Goal: Communication & Community: Ask a question

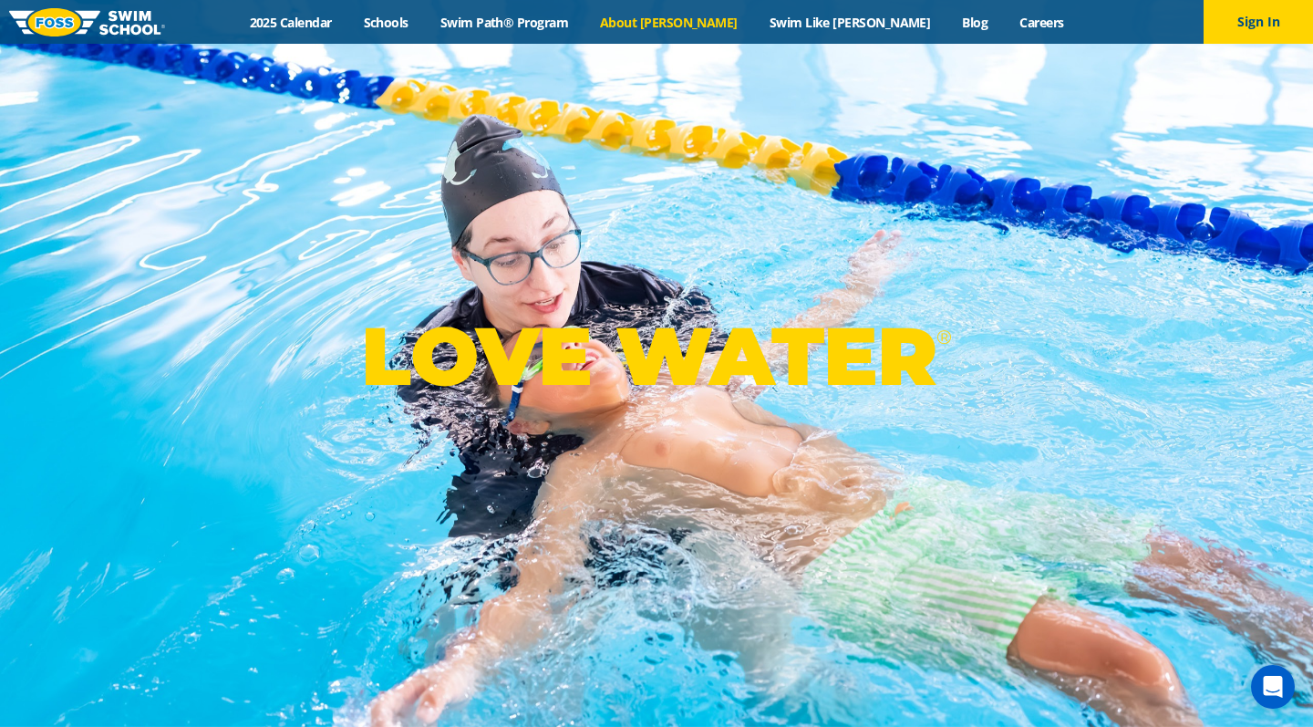
click at [707, 24] on link "About [PERSON_NAME]" at bounding box center [670, 22] width 170 height 17
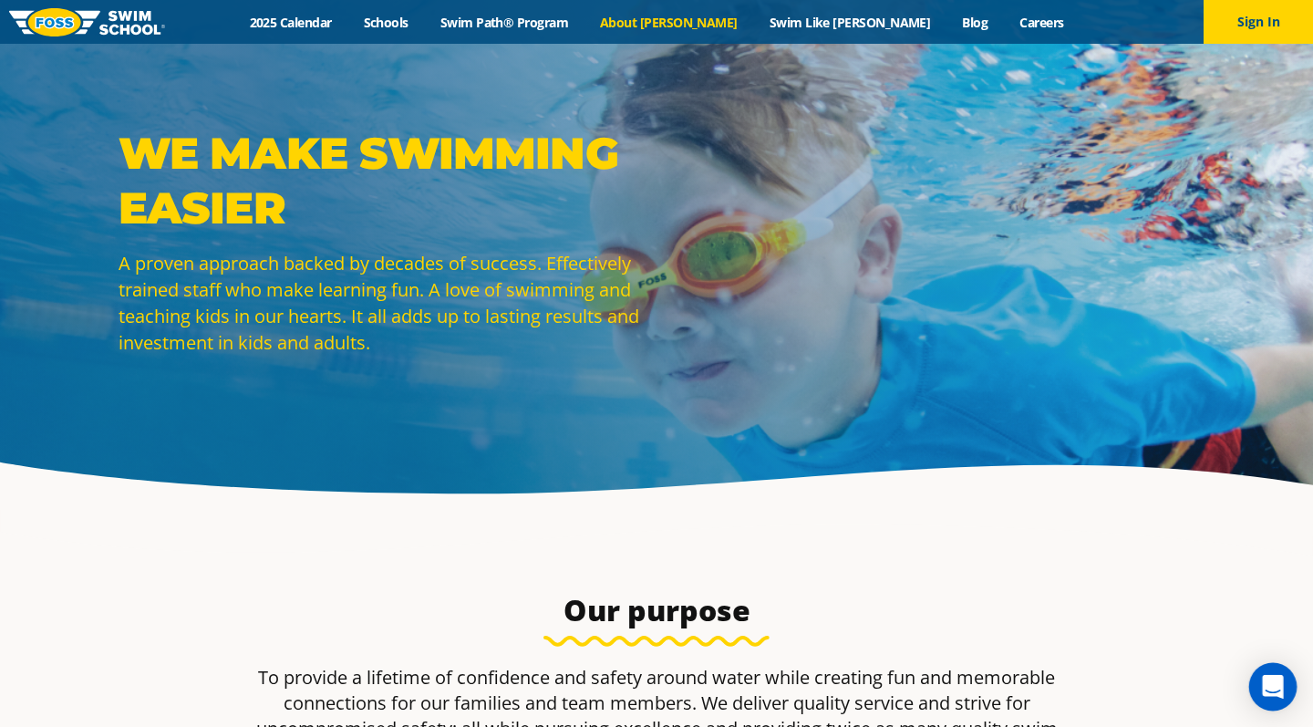
click at [1272, 688] on icon "Open Intercom Messenger" at bounding box center [1272, 687] width 21 height 24
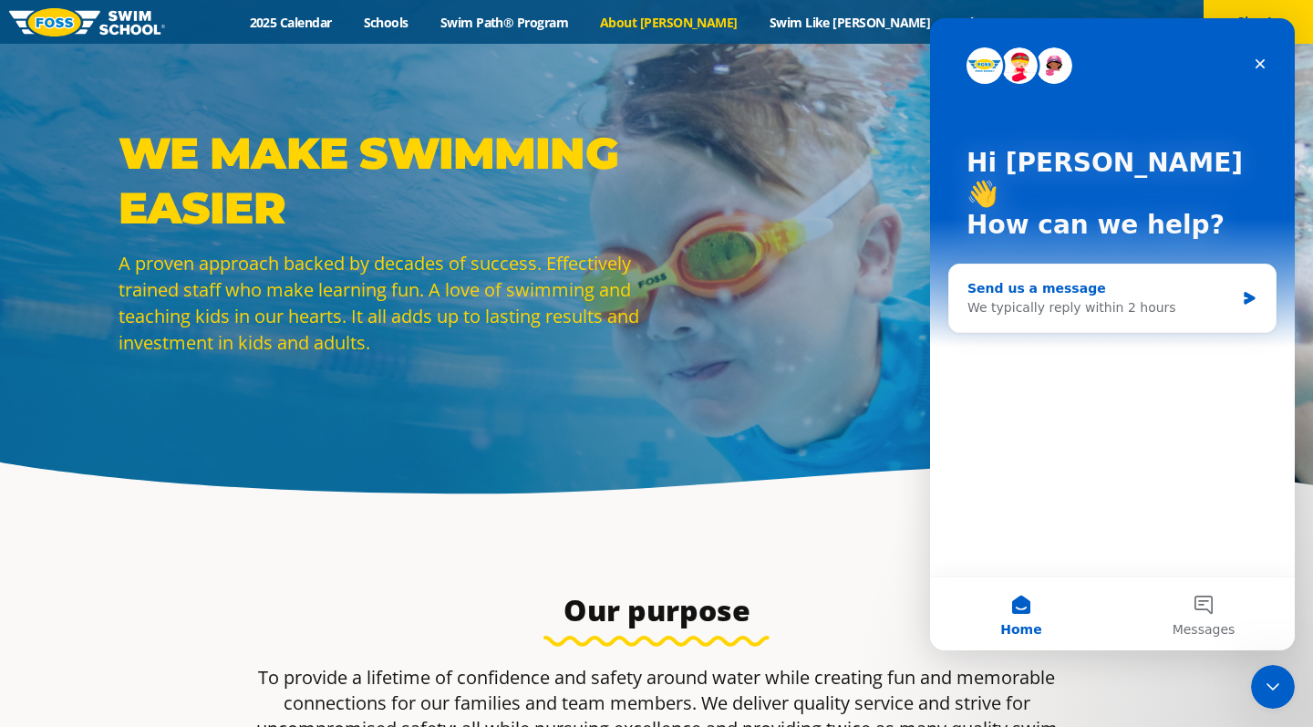
click at [1014, 298] on div "We typically reply within 2 hours" at bounding box center [1101, 307] width 267 height 19
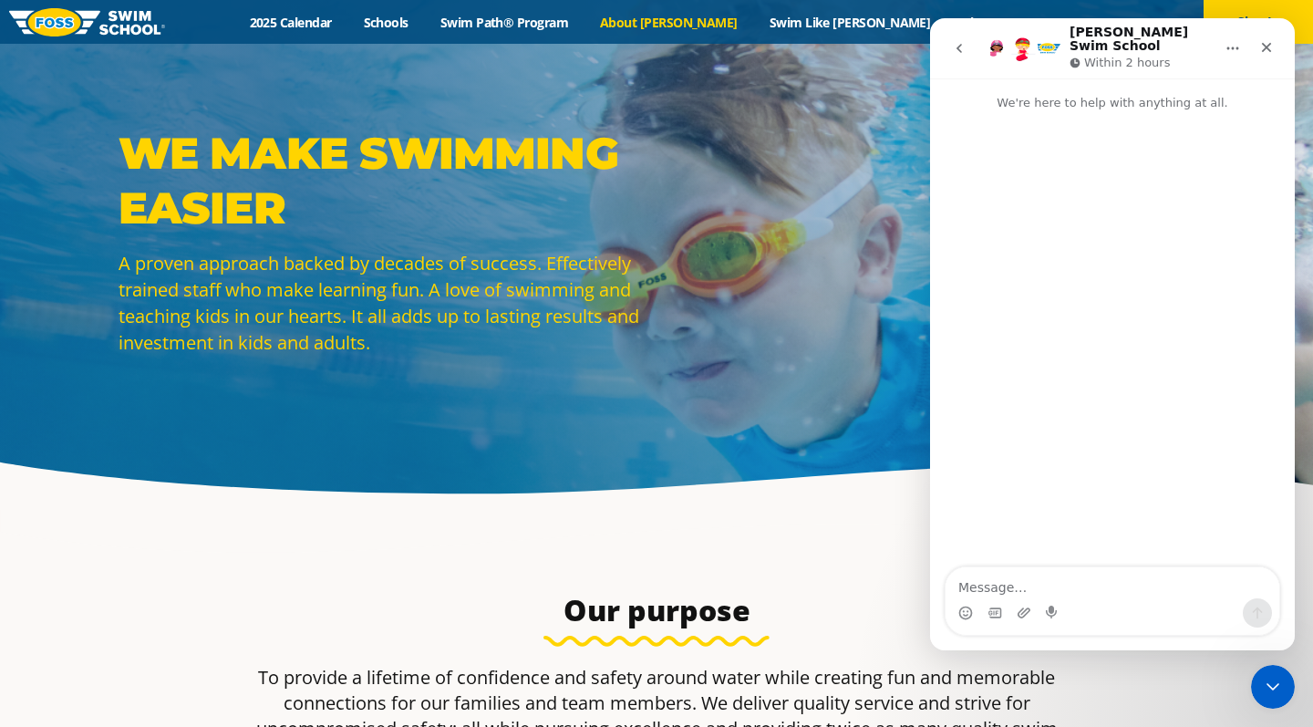
click at [961, 41] on icon "go back" at bounding box center [959, 48] width 15 height 15
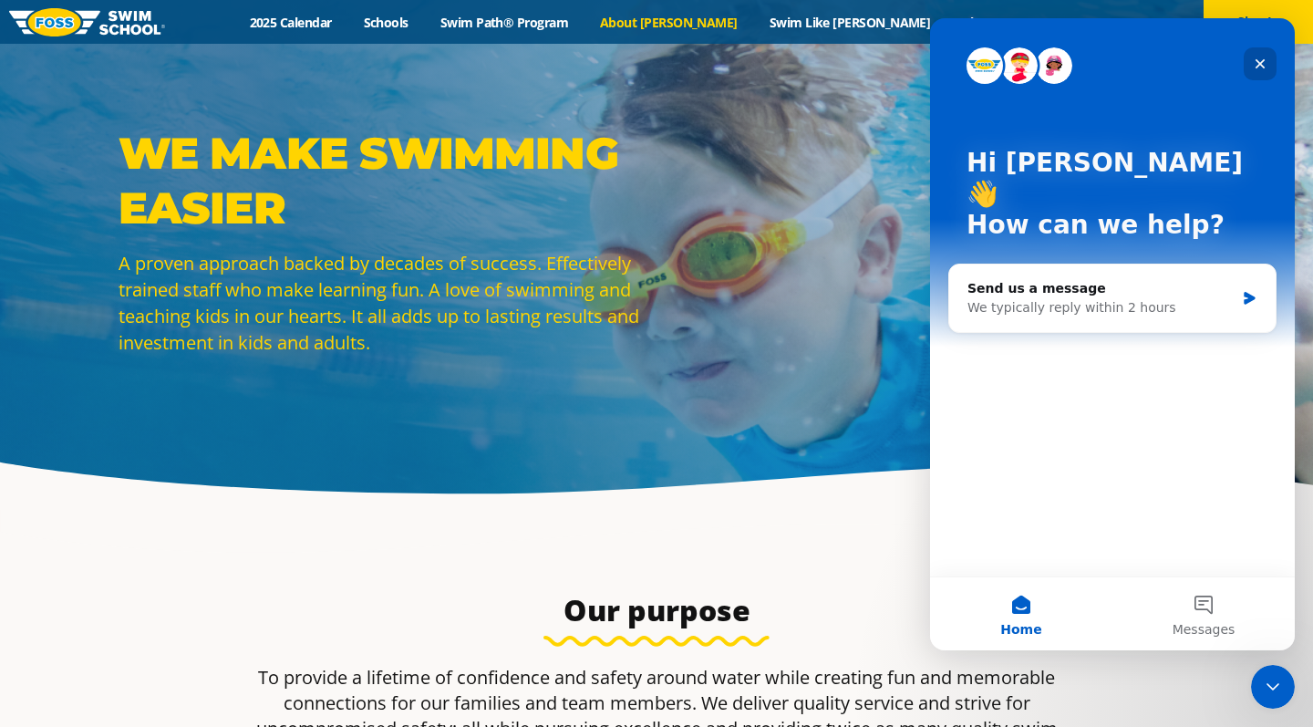
click at [1263, 62] on icon "Close" at bounding box center [1261, 64] width 10 height 10
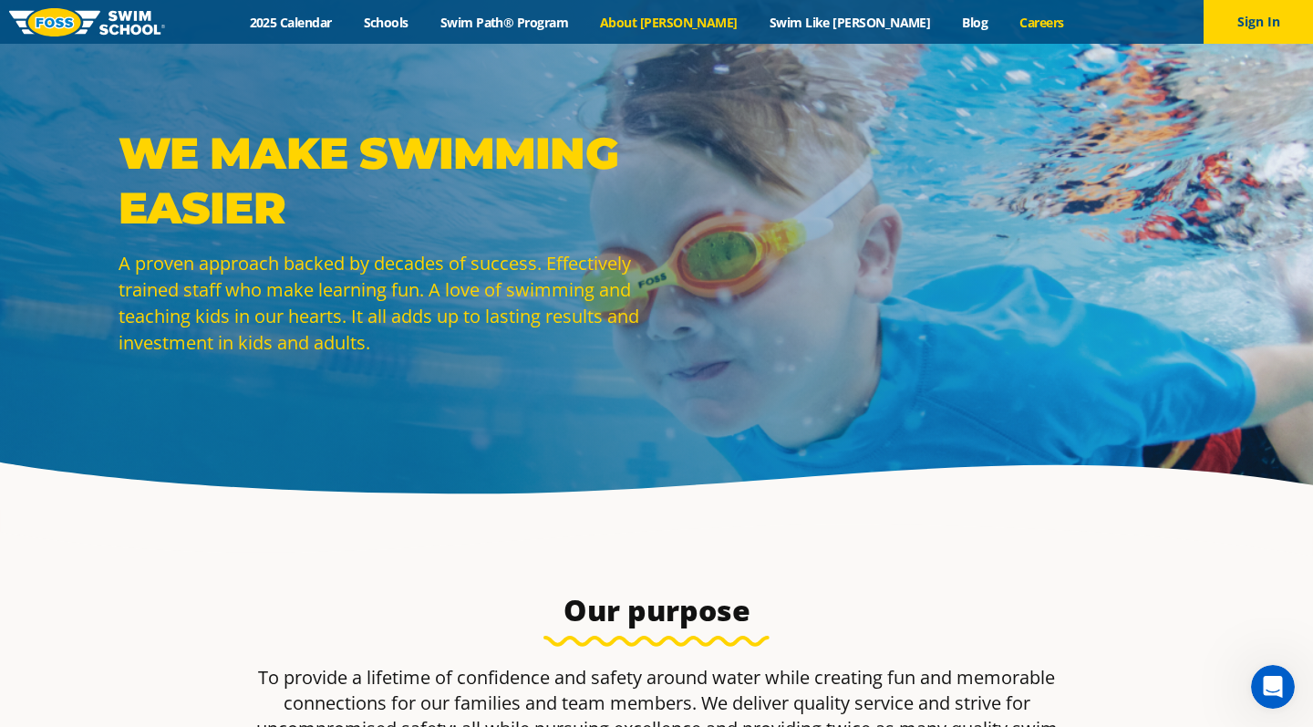
click at [1004, 22] on link "Careers" at bounding box center [1042, 22] width 76 height 17
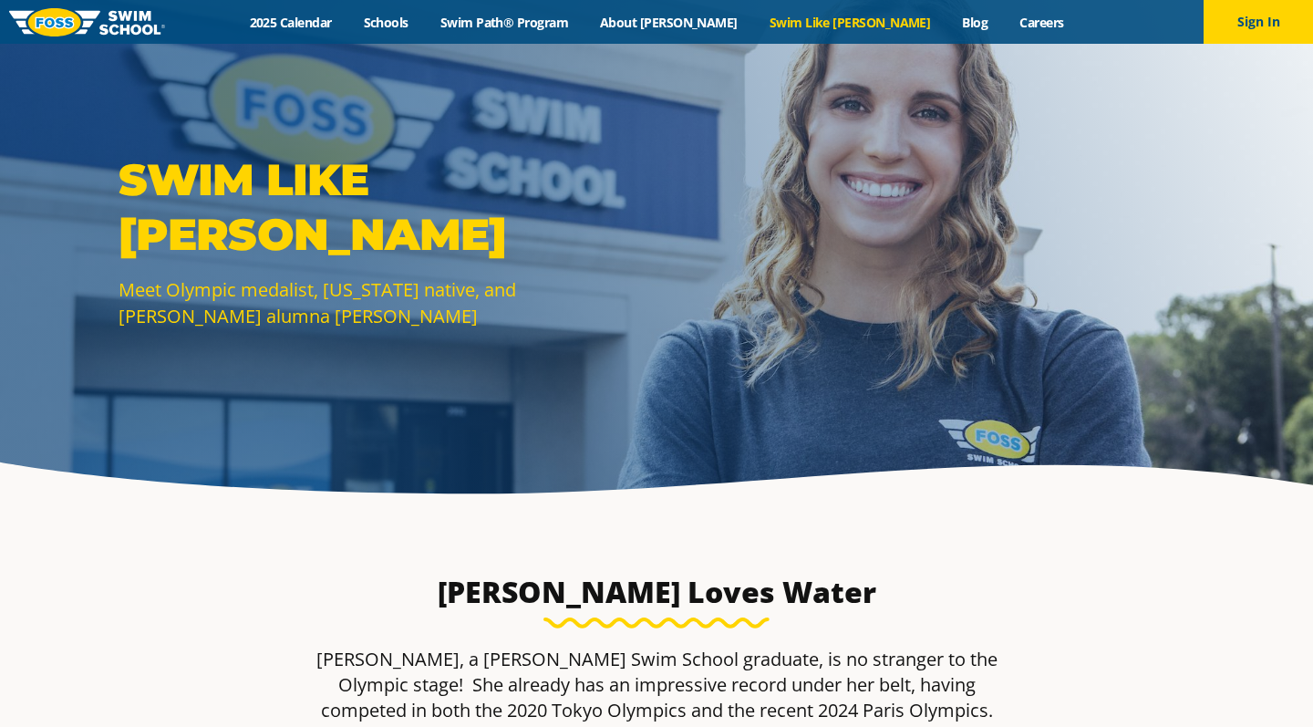
scroll to position [21, 0]
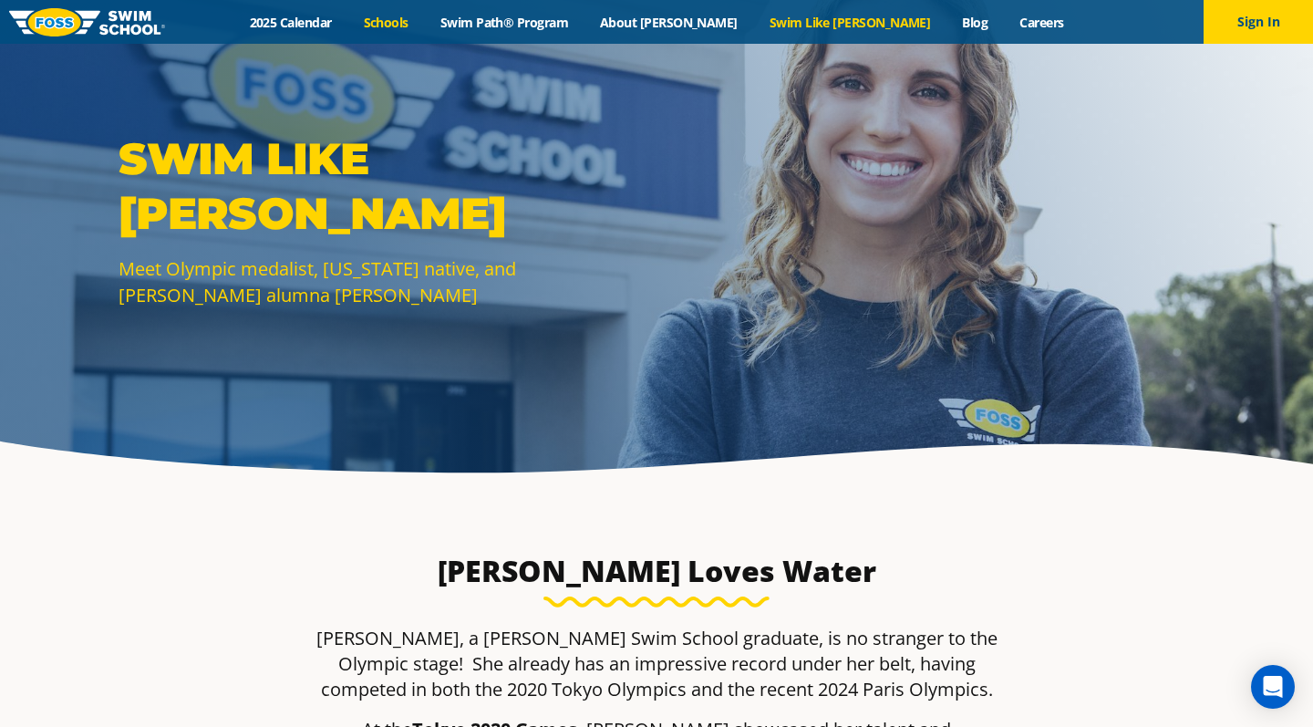
click at [424, 28] on link "Schools" at bounding box center [385, 22] width 77 height 17
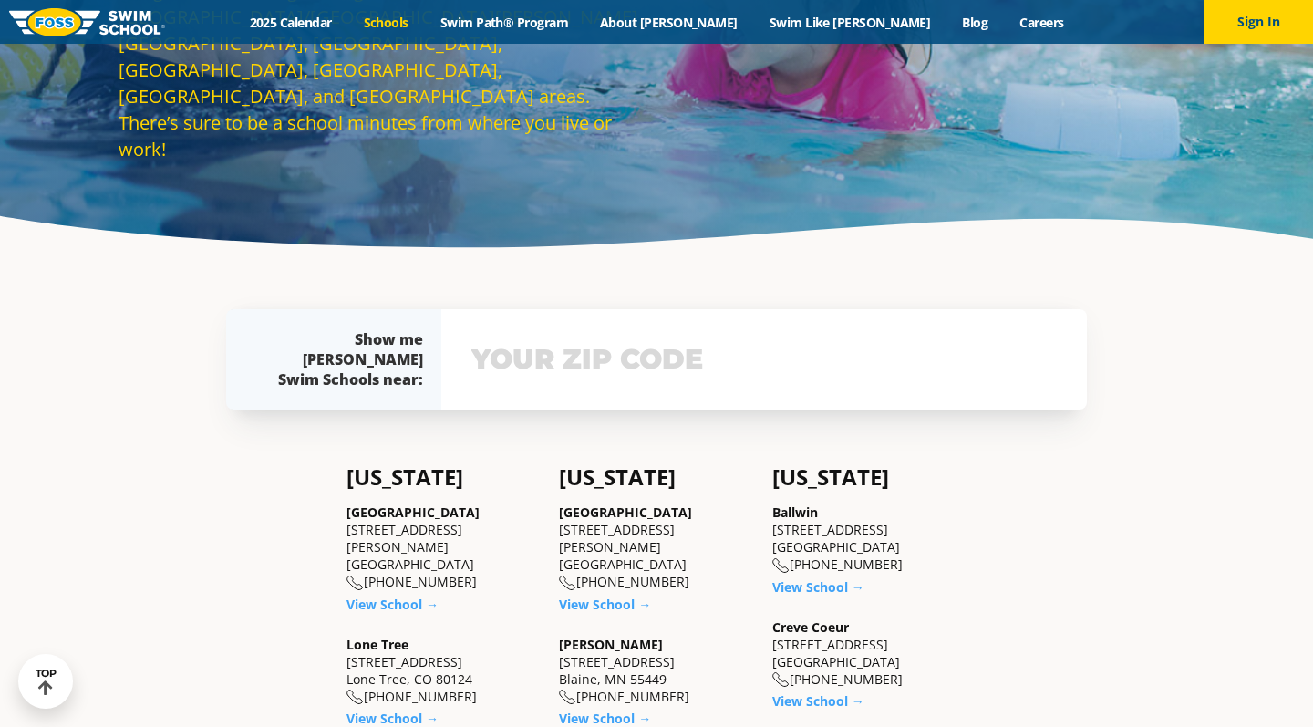
click at [595, 352] on div "View school & class schedule" at bounding box center [764, 359] width 646 height 100
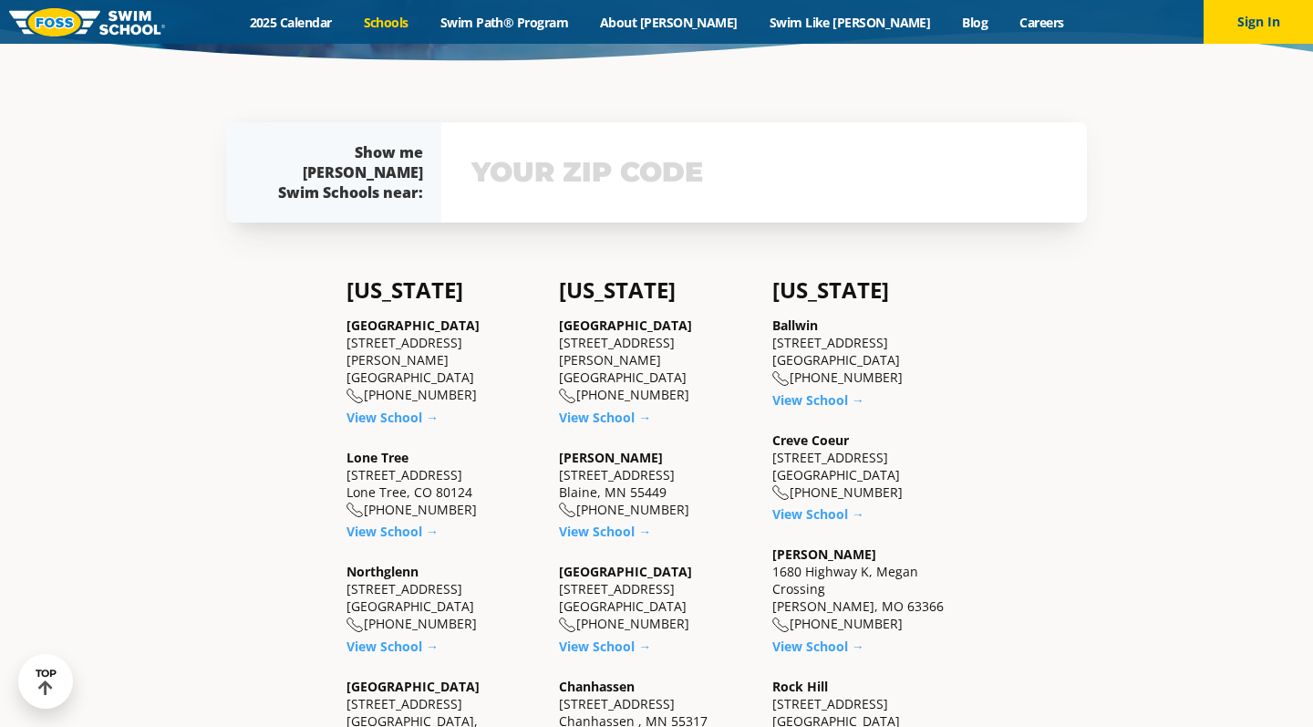
scroll to position [463, 0]
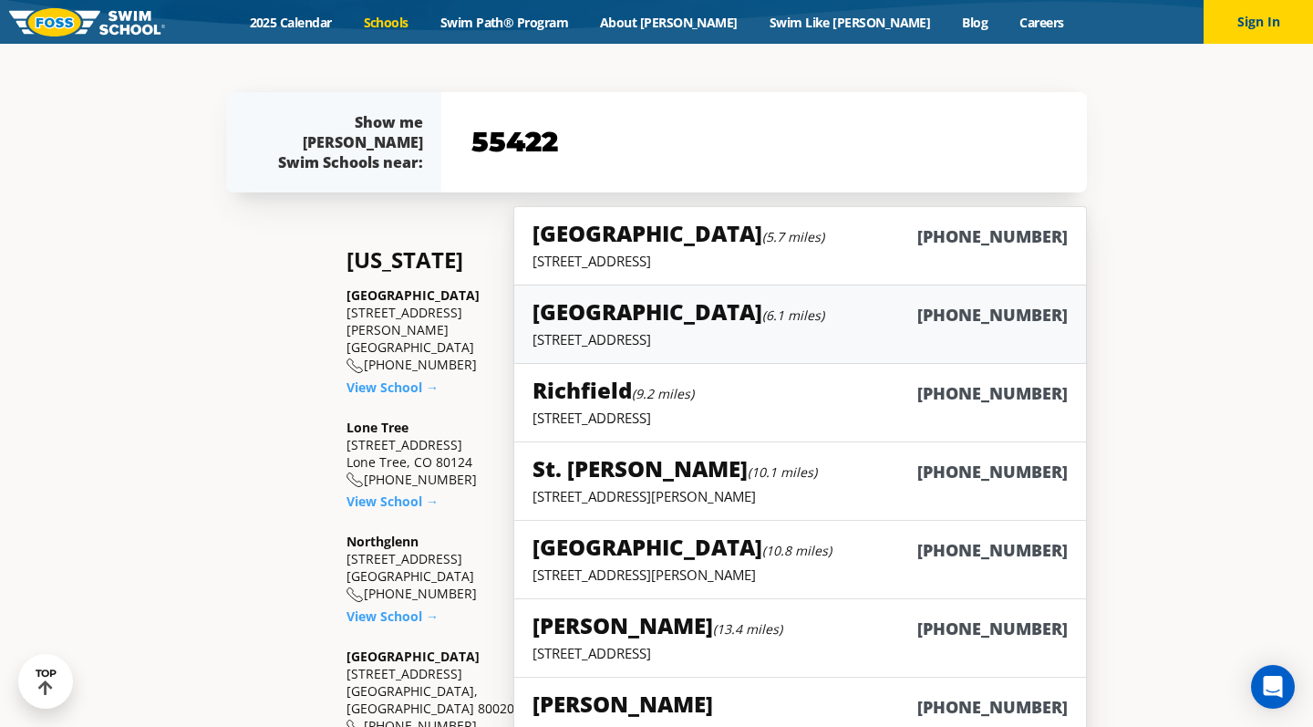
type input "55422"
click at [751, 335] on p "3155 Empire Lane N, Plymouth, MN 55447" at bounding box center [800, 339] width 535 height 18
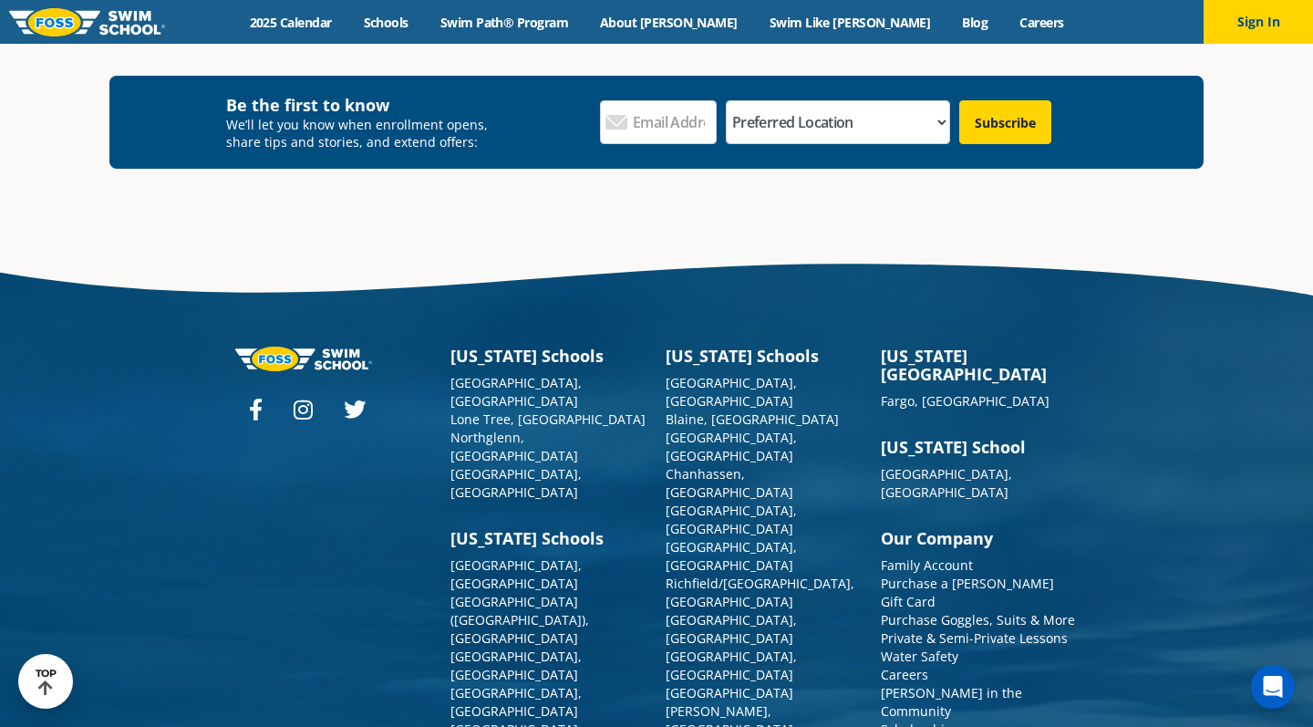
scroll to position [6605, 0]
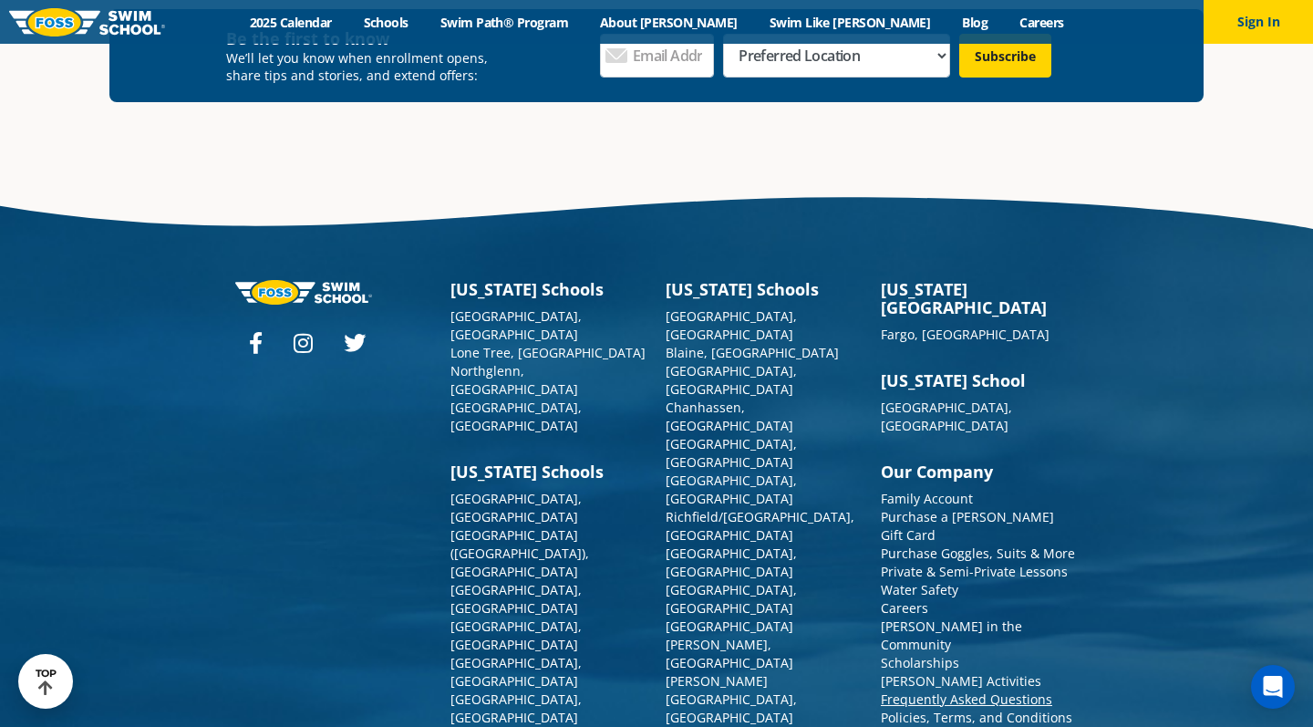
scroll to position [2063, 0]
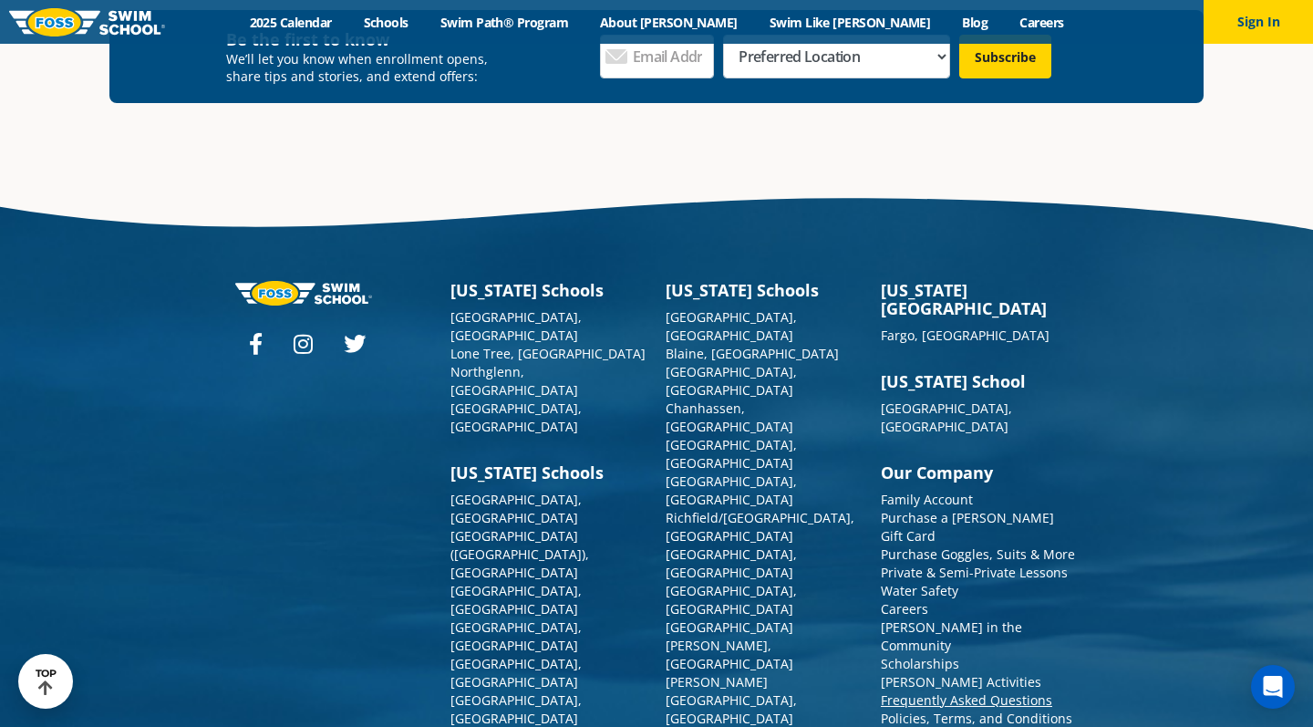
click at [925, 691] on link "Frequently Asked Questions" at bounding box center [966, 699] width 171 height 17
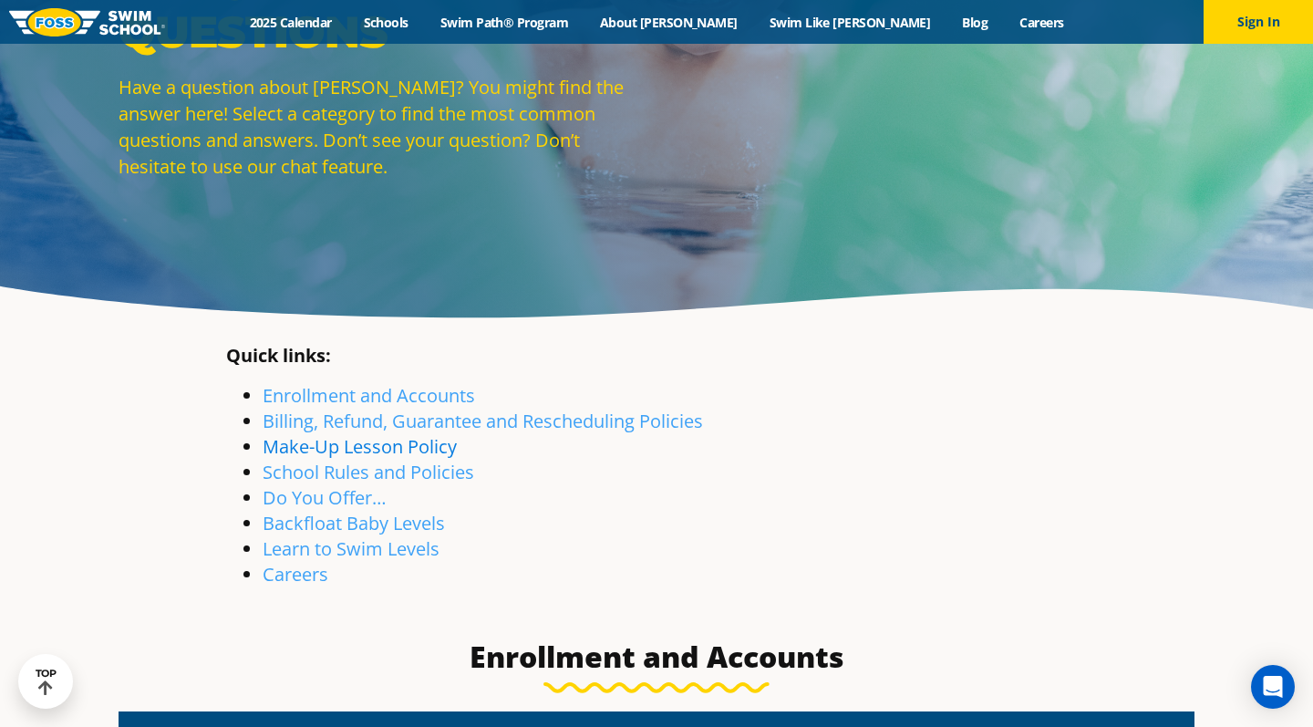
click at [419, 450] on link "Make-Up Lesson Policy" at bounding box center [360, 446] width 194 height 25
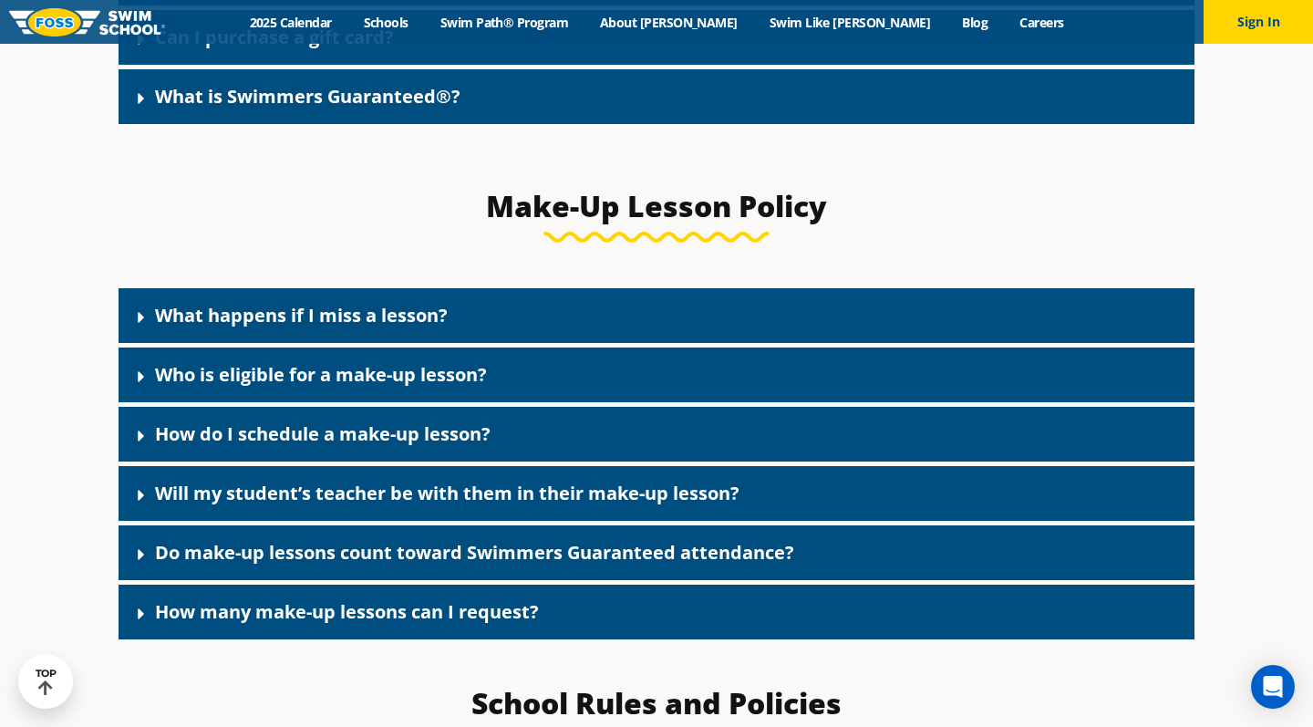
scroll to position [2083, 0]
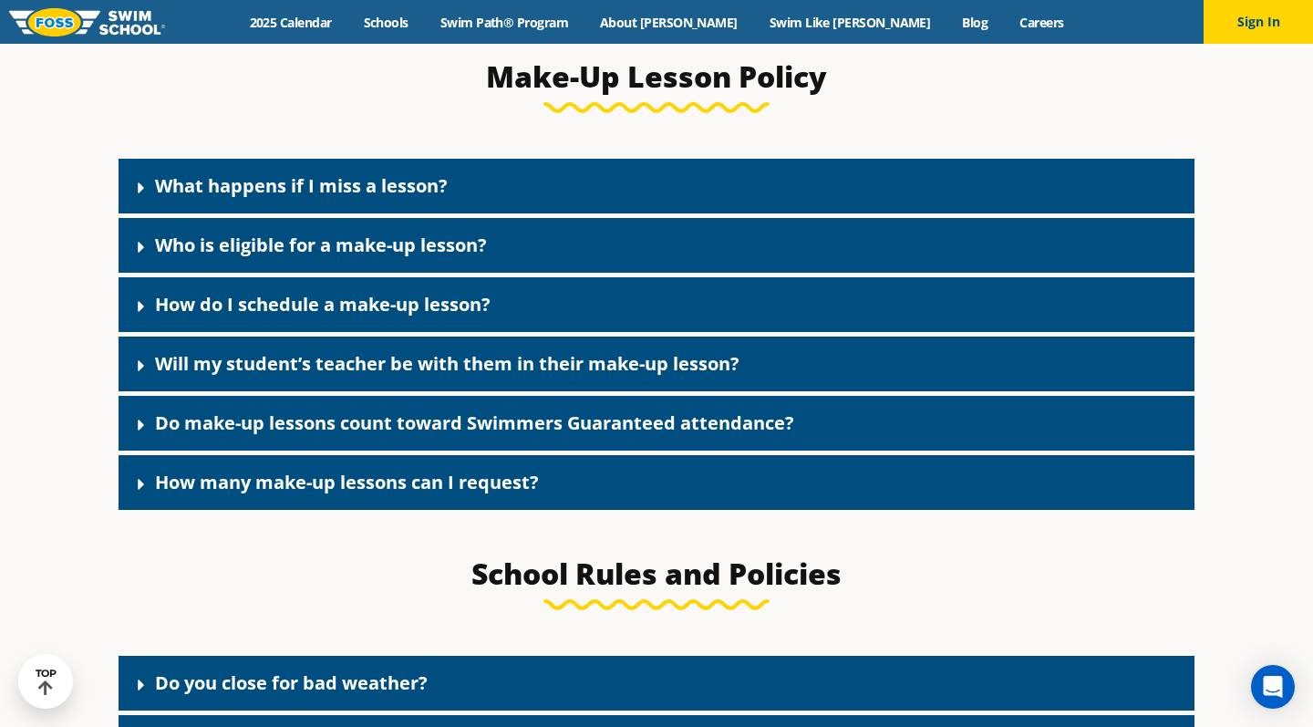
click at [311, 254] on link "Who is eligible for a make-up lesson?" at bounding box center [321, 245] width 332 height 25
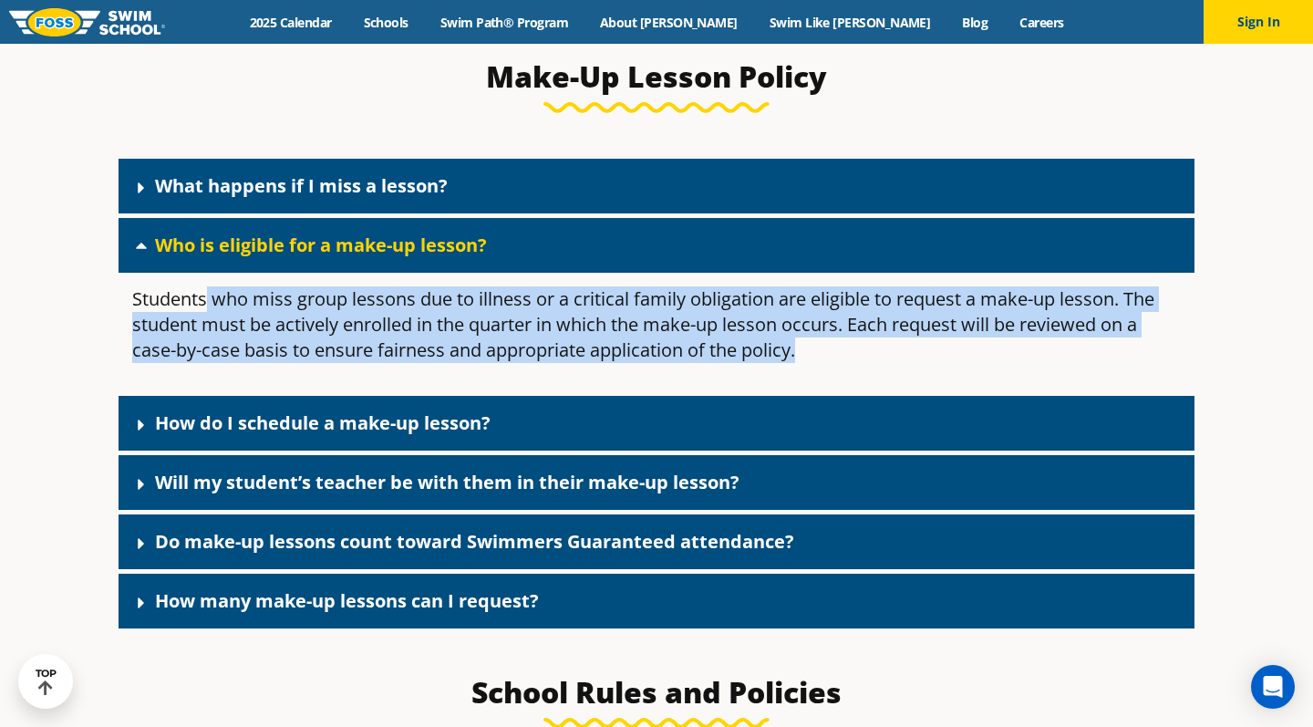
drag, startPoint x: 204, startPoint y: 309, endPoint x: 323, endPoint y: 367, distance: 132.1
click at [323, 363] on p "Students who miss group lessons due to illness or a critical family obligation …" at bounding box center [656, 324] width 1049 height 77
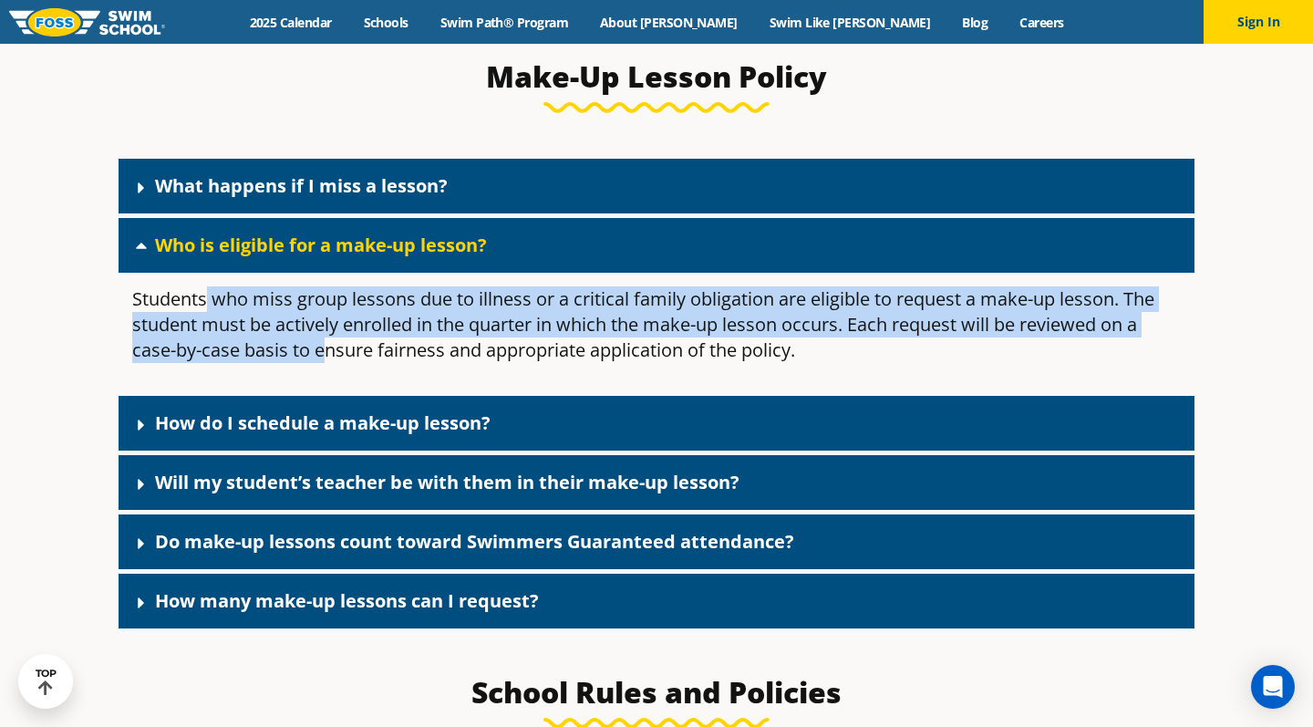
click at [323, 363] on p "Students who miss group lessons due to illness or a critical family obligation …" at bounding box center [656, 324] width 1049 height 77
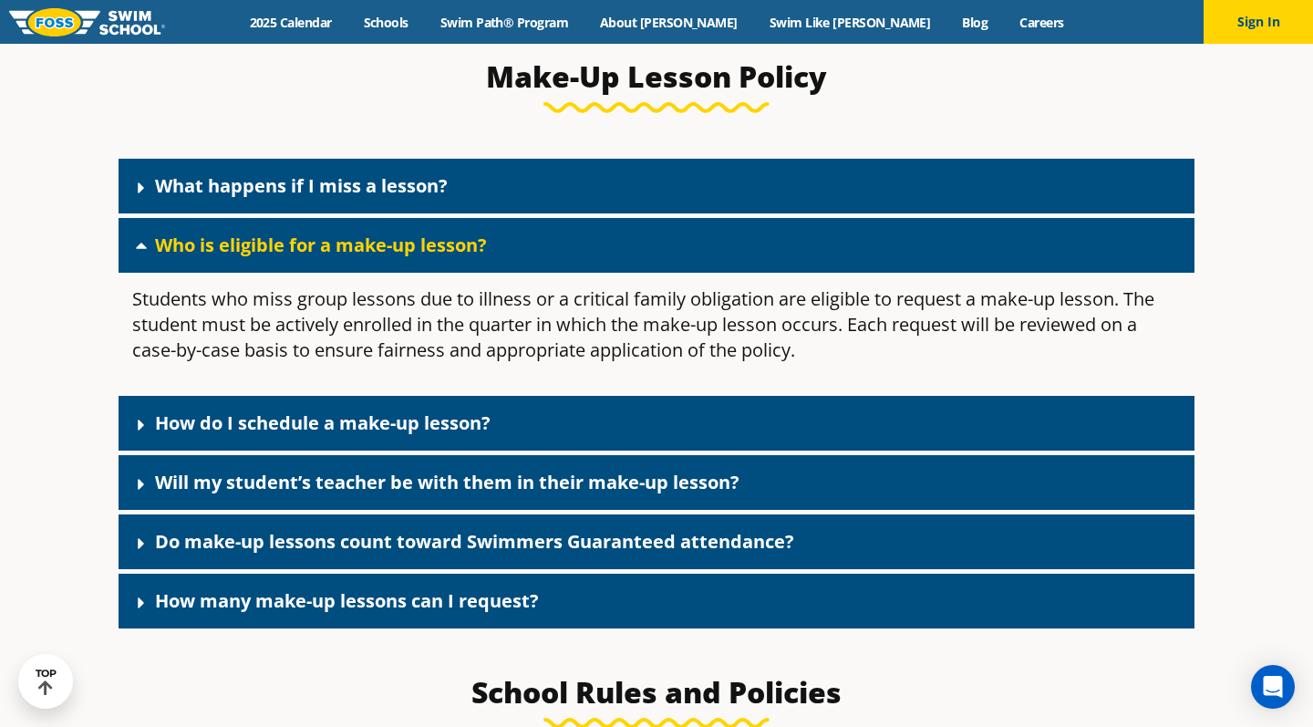
scroll to position [2122, 0]
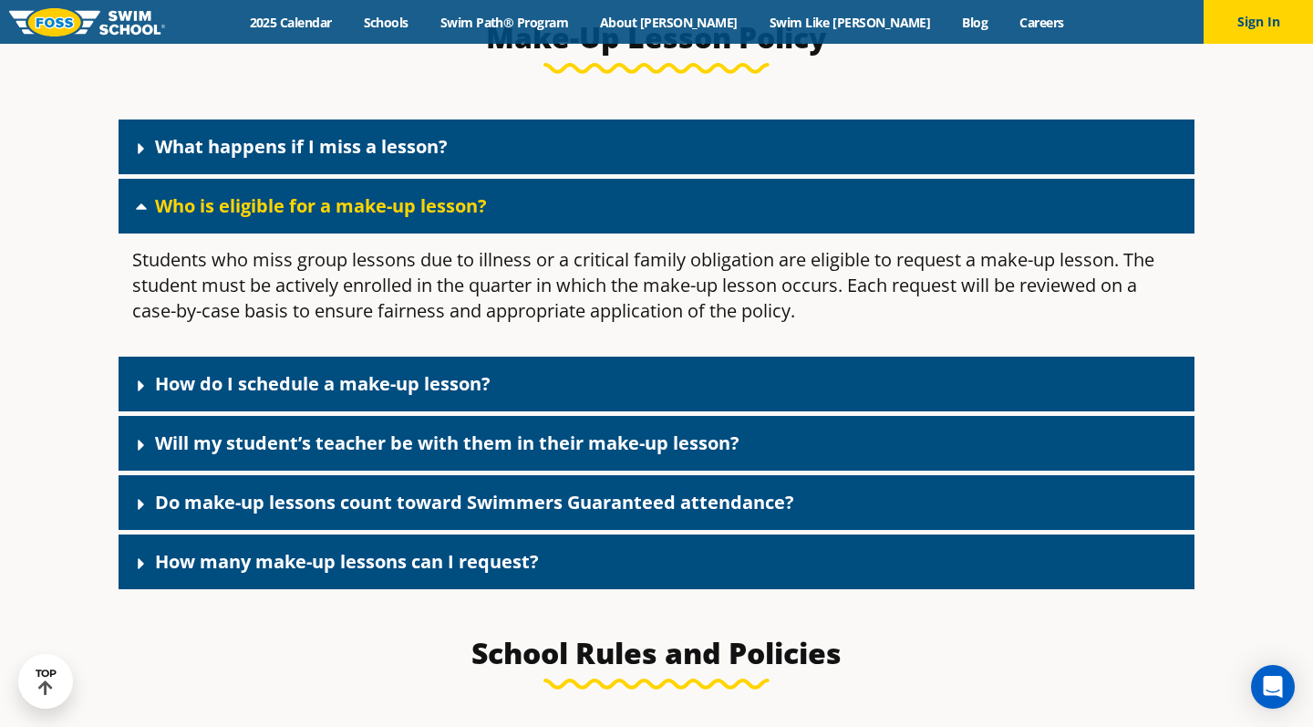
click at [302, 405] on div "How do I schedule a make-up lesson?" at bounding box center [657, 384] width 1076 height 55
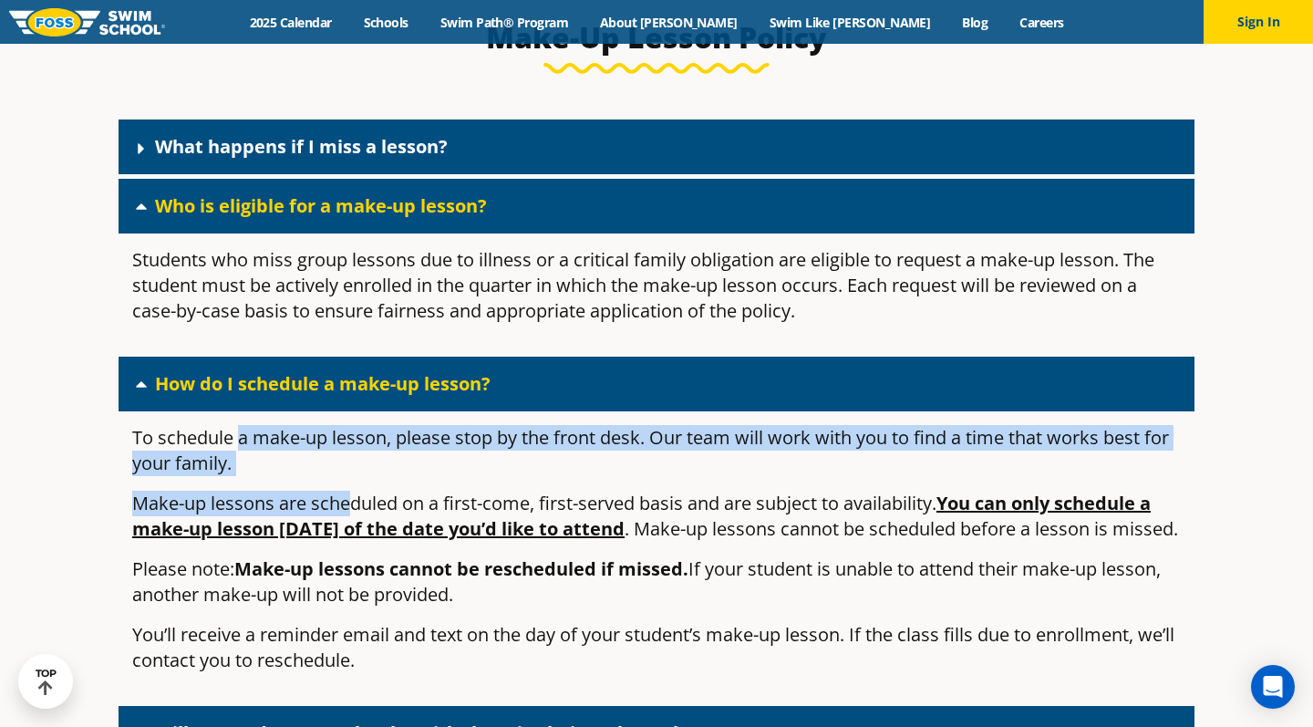
drag, startPoint x: 243, startPoint y: 453, endPoint x: 348, endPoint y: 511, distance: 120.4
click at [348, 511] on div "To schedule a make-up lesson, please stop by the front desk. Our team will work…" at bounding box center [657, 556] width 1076 height 290
click at [348, 511] on p "Make-up lessons are scheduled on a first-come, first-served basis and are subje…" at bounding box center [656, 516] width 1049 height 51
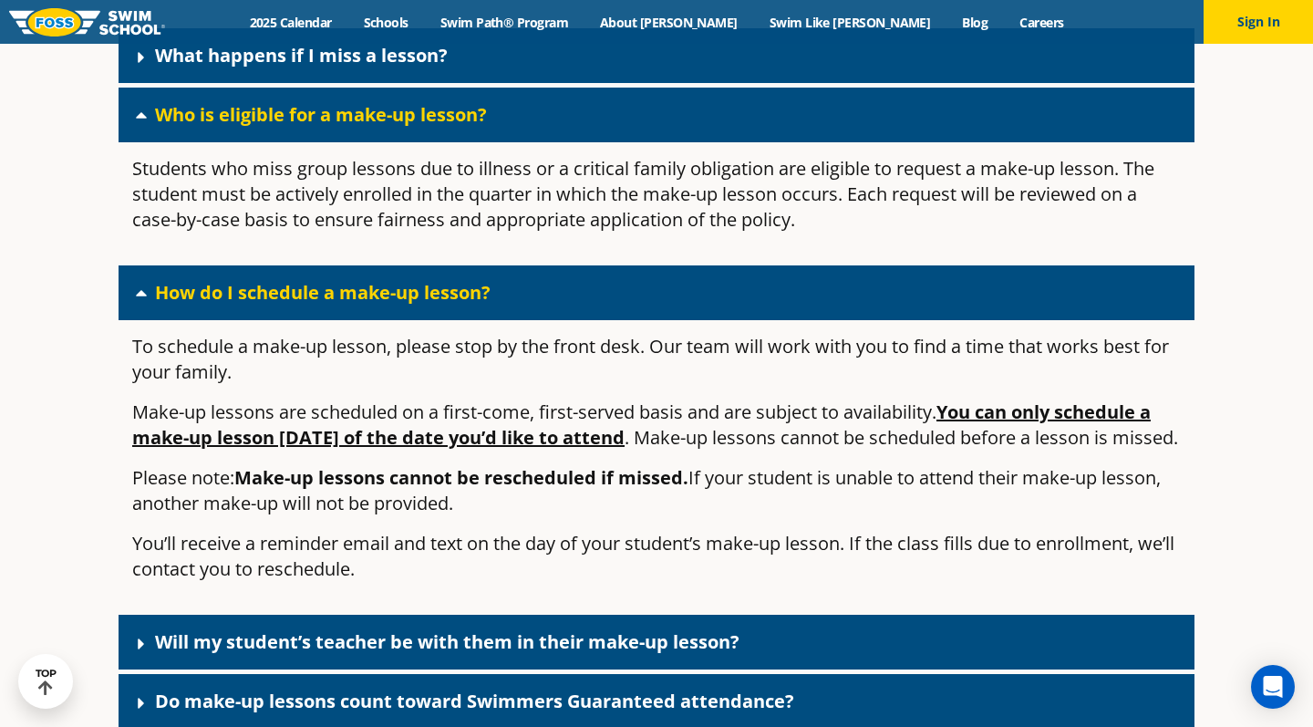
scroll to position [2220, 0]
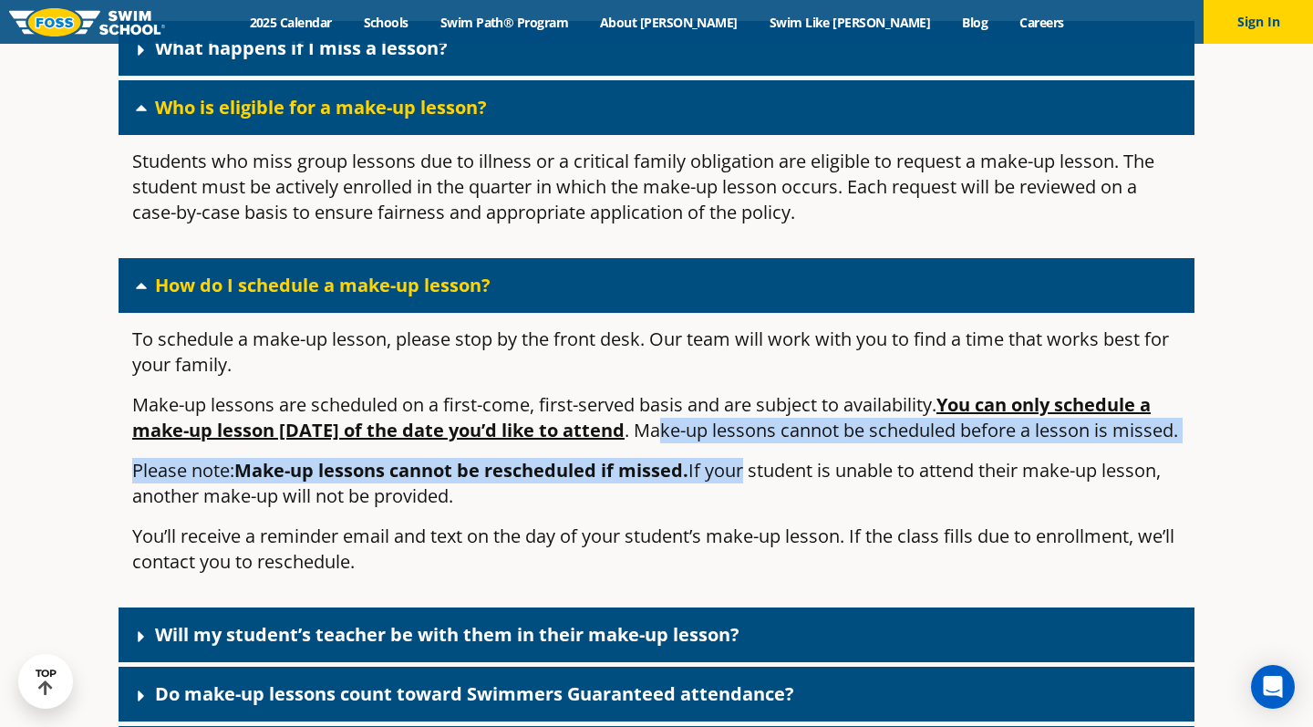
drag, startPoint x: 724, startPoint y: 446, endPoint x: 740, endPoint y: 487, distance: 44.2
click at [740, 489] on div "To schedule a make-up lesson, please stop by the front desk. Our team will work…" at bounding box center [657, 458] width 1076 height 290
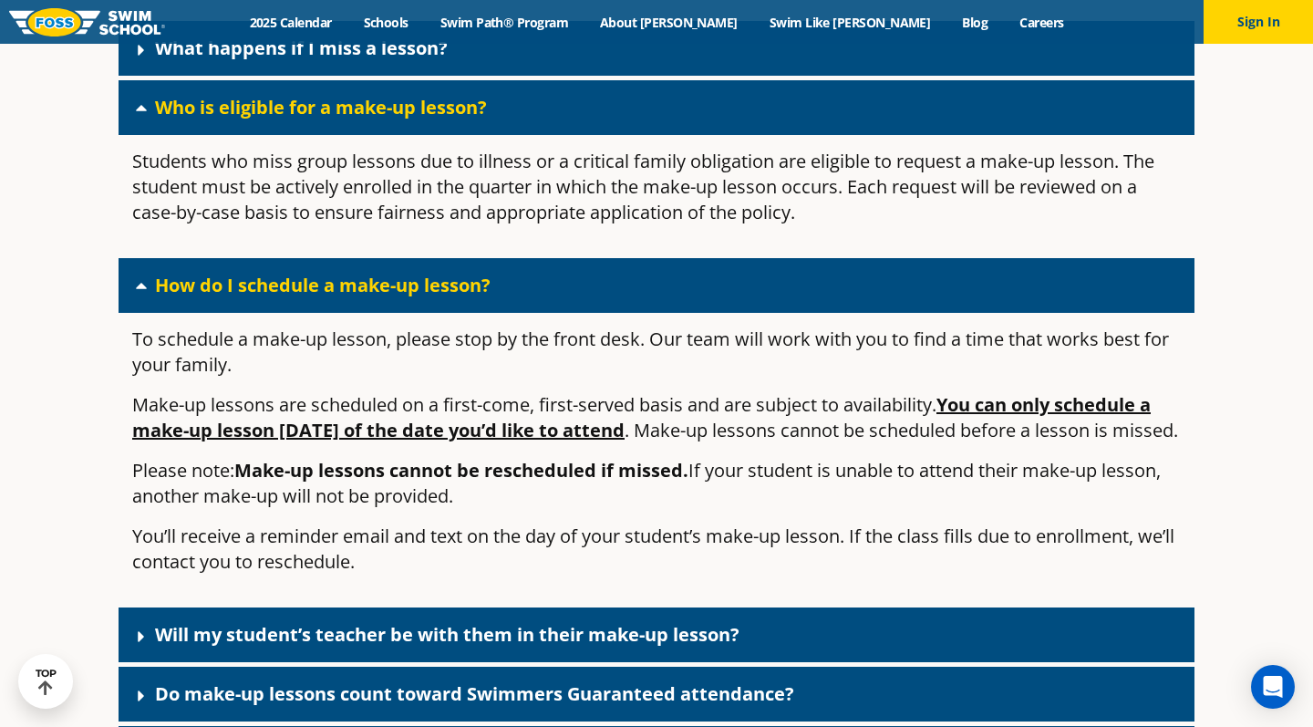
click at [701, 553] on div "To schedule a make-up lesson, please stop by the front desk. Our team will work…" at bounding box center [657, 458] width 1076 height 290
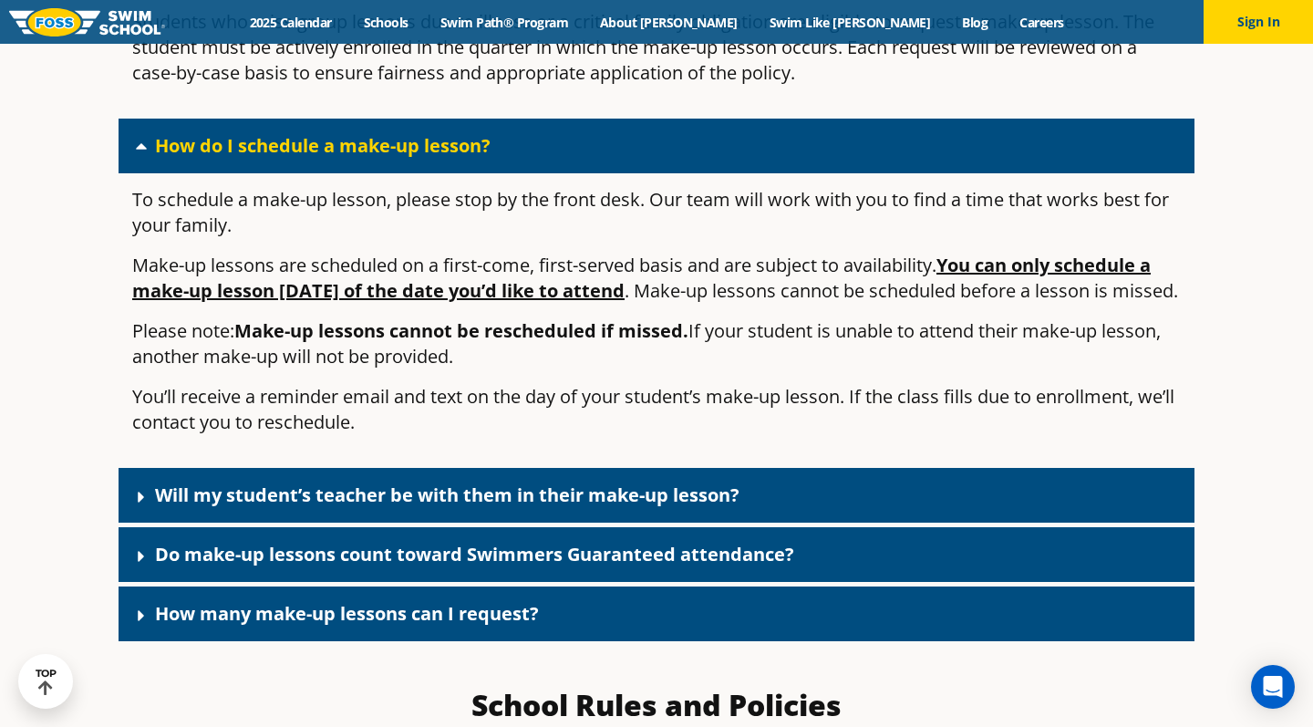
scroll to position [2367, 0]
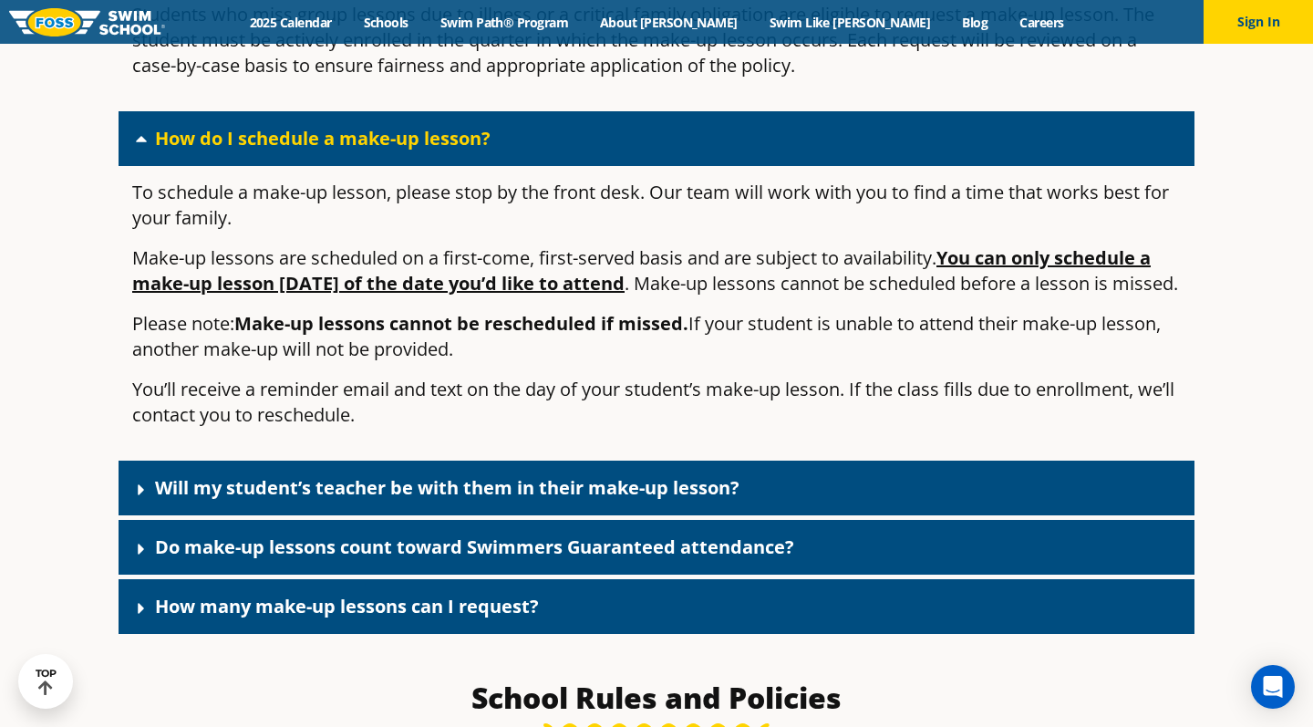
click at [544, 500] on link "Will my student’s teacher be with them in their make-up lesson?" at bounding box center [447, 487] width 585 height 25
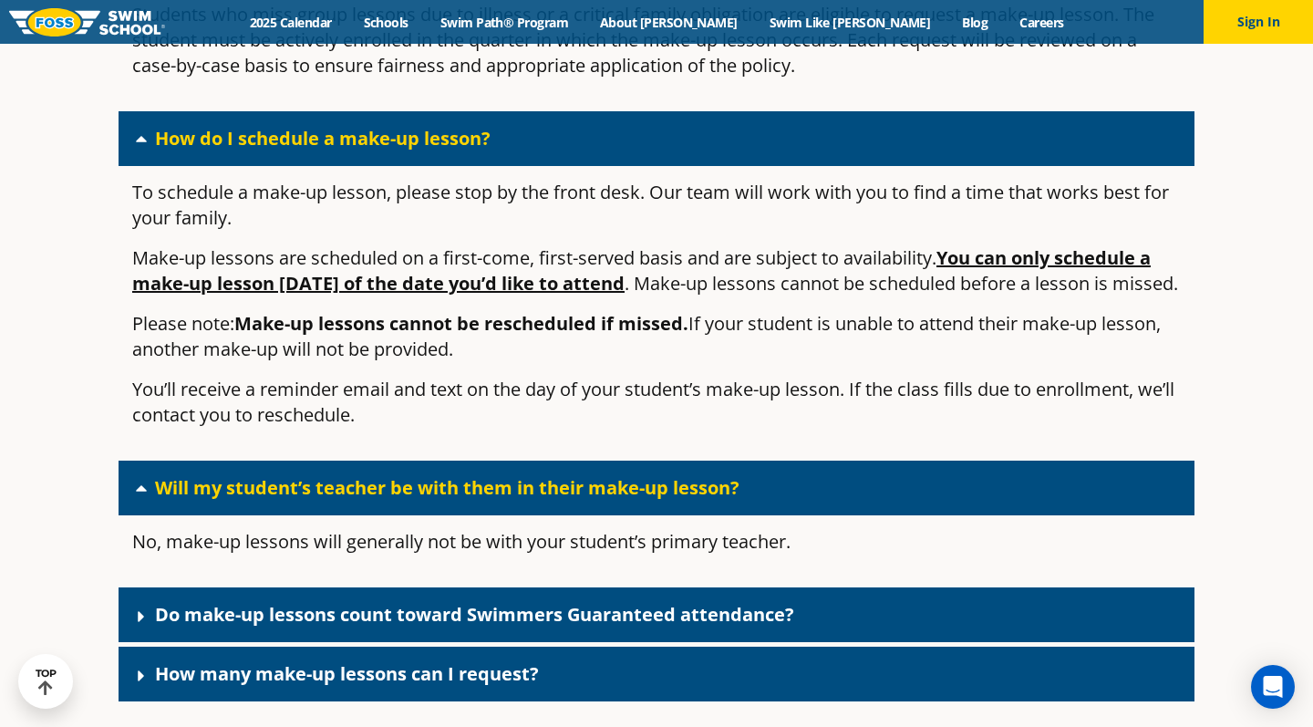
click at [542, 500] on link "Will my student’s teacher be with them in their make-up lesson?" at bounding box center [447, 487] width 585 height 25
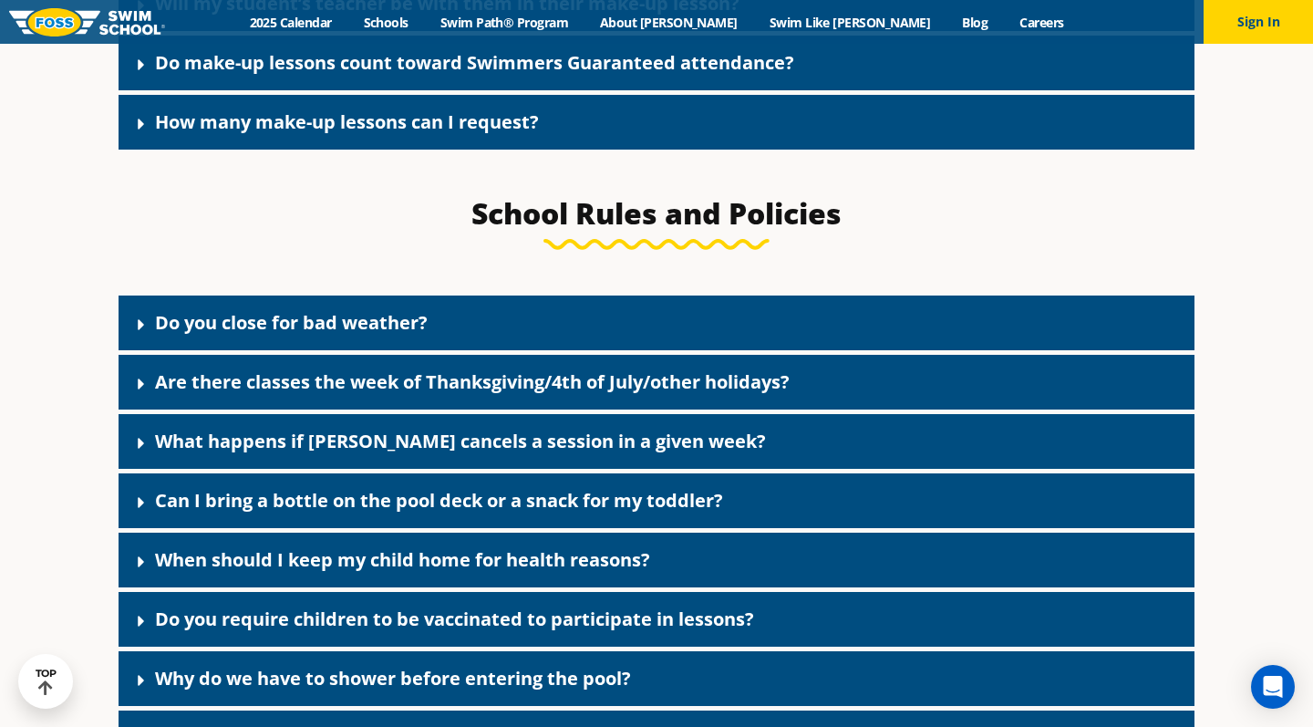
scroll to position [2855, 0]
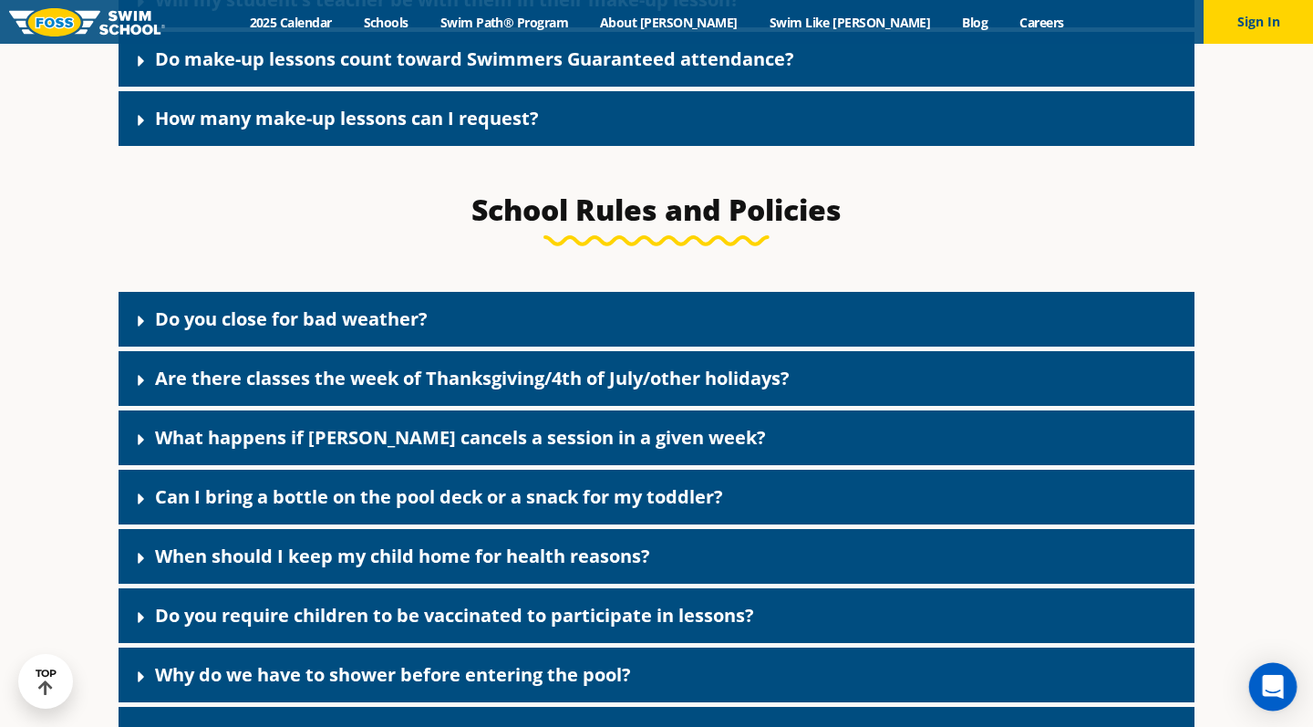
click at [1278, 688] on icon "Open Intercom Messenger" at bounding box center [1272, 687] width 21 height 24
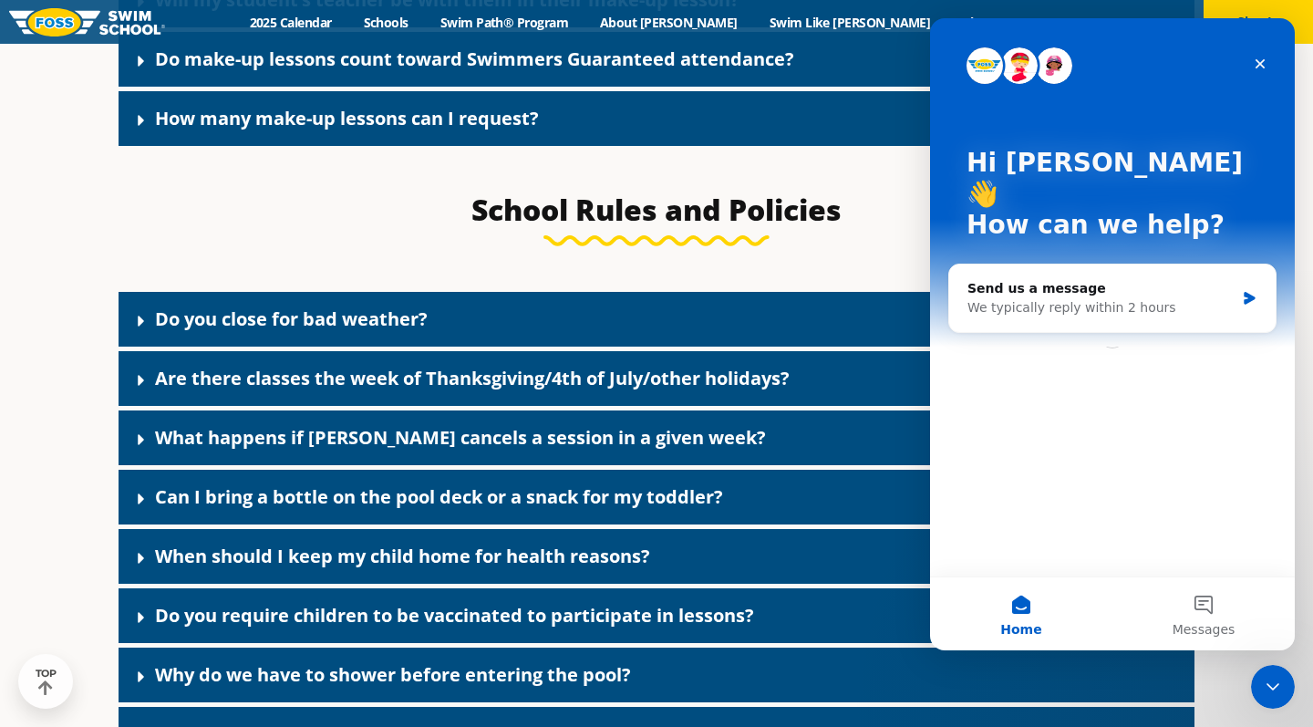
scroll to position [0, 0]
click at [1065, 286] on div "Send us a message We typically reply within 2 hours" at bounding box center [1112, 297] width 326 height 67
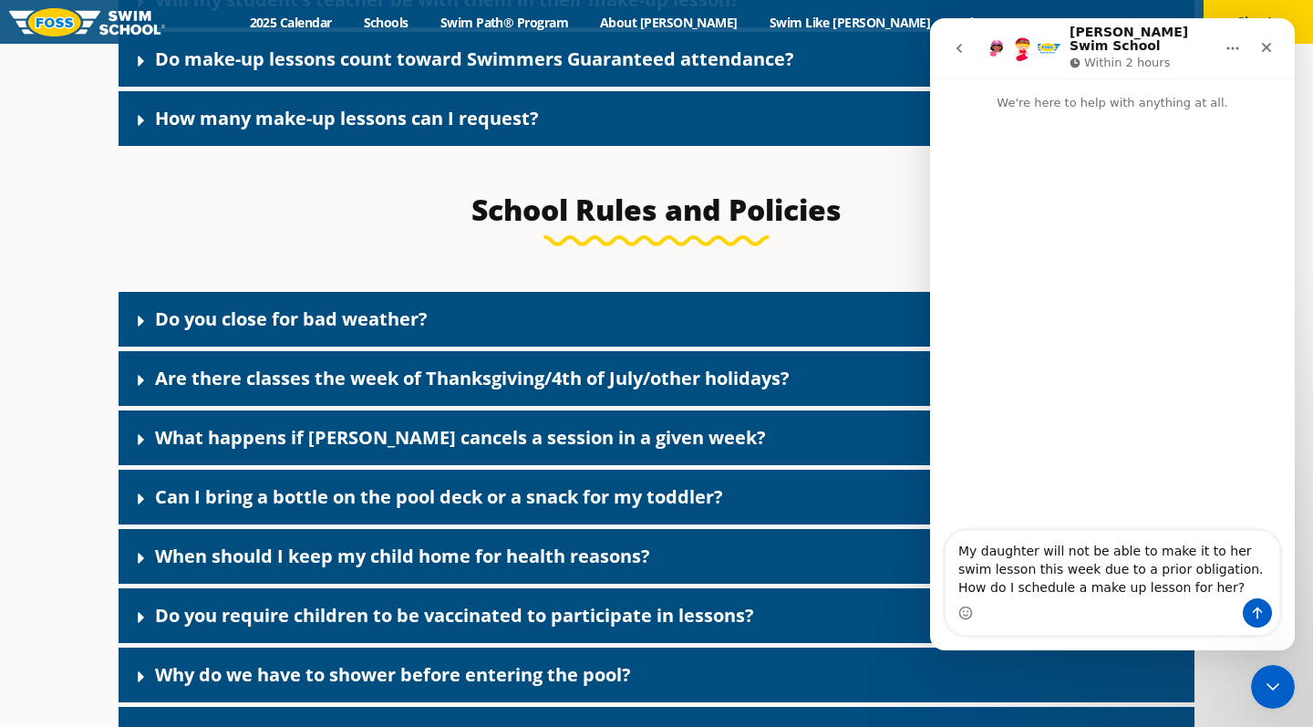
type textarea "My daughter will not be able to make it to her swim lesson this week due to a p…"
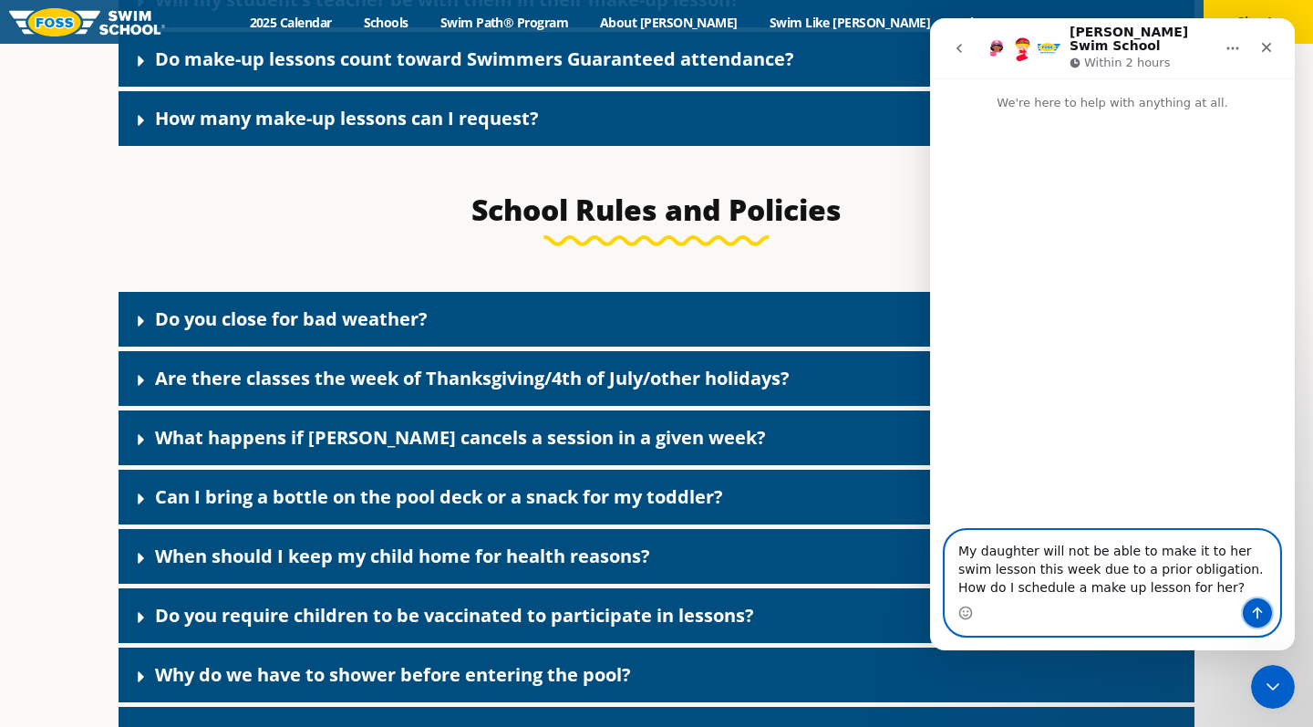
click at [1259, 612] on icon "Send a message…" at bounding box center [1257, 613] width 15 height 15
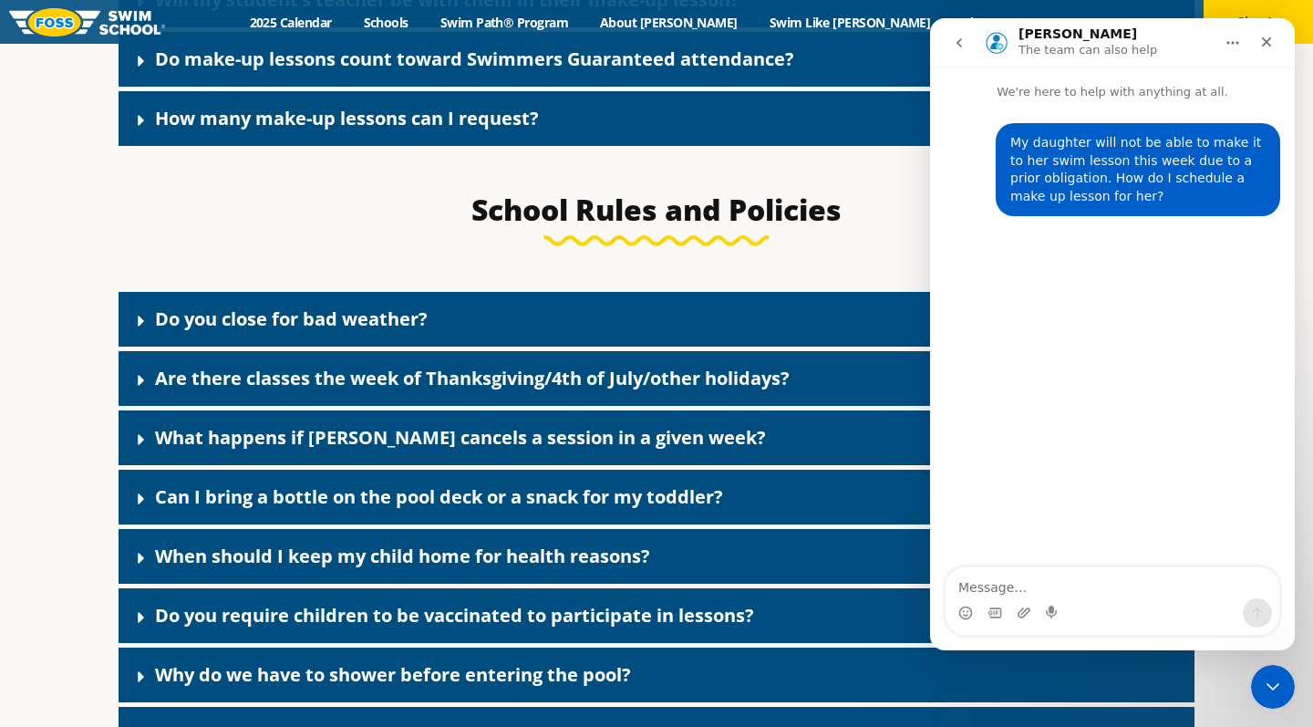
click at [712, 228] on h3 "School Rules and Policies" at bounding box center [656, 209] width 861 height 36
click at [167, 255] on section "School Rules and Policies" at bounding box center [656, 218] width 1094 height 73
click at [1271, 685] on icon "Close Intercom Messenger" at bounding box center [1270, 683] width 13 height 7
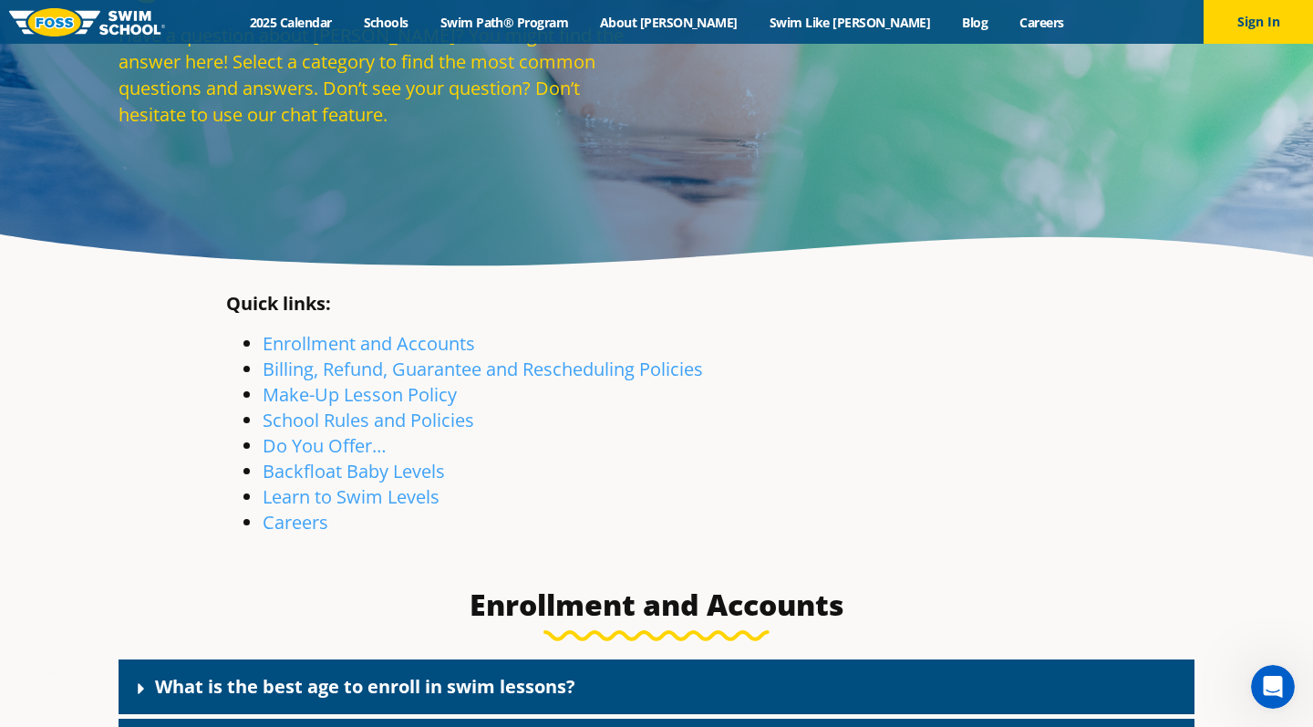
scroll to position [231, 0]
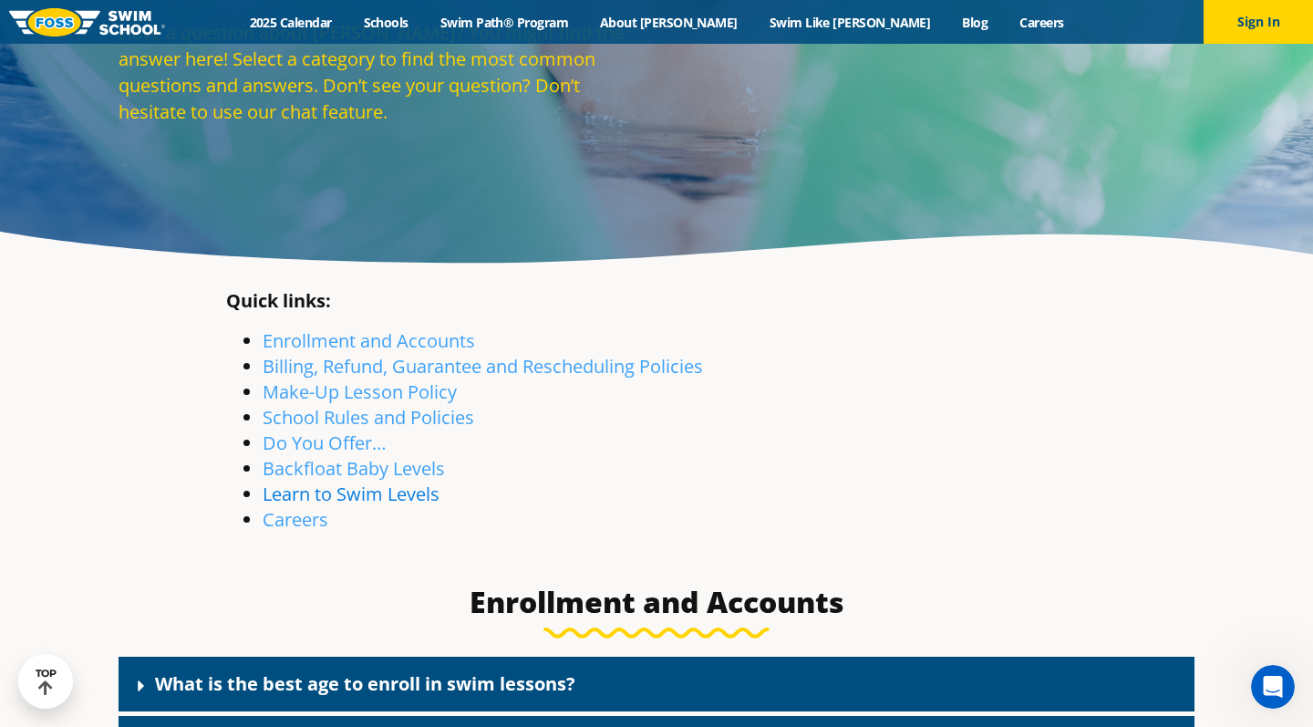
click at [357, 490] on link "Learn to Swim Levels" at bounding box center [351, 493] width 177 height 25
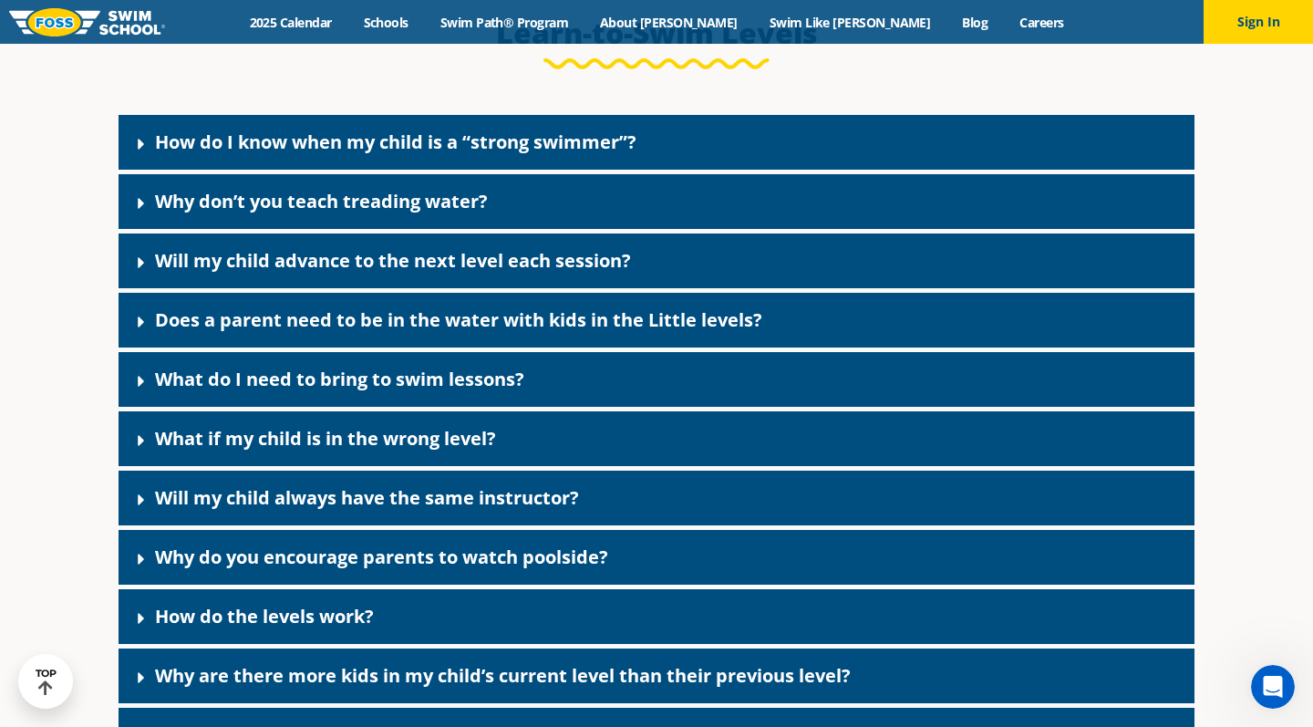
click at [391, 213] on link "Why don’t you teach treading water?" at bounding box center [321, 201] width 333 height 25
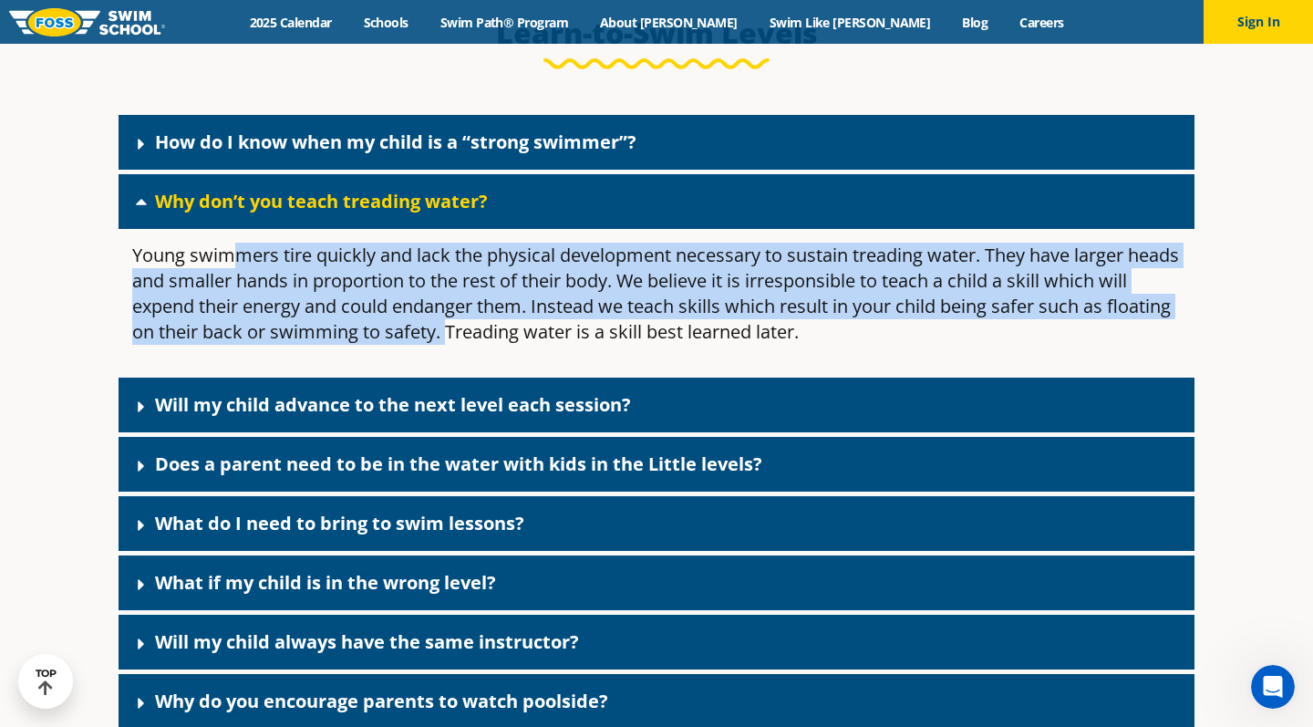
drag, startPoint x: 243, startPoint y: 306, endPoint x: 515, endPoint y: 389, distance: 285.0
click at [515, 345] on p "Young swimmers tire quickly and lack the physical development necessary to sust…" at bounding box center [656, 294] width 1049 height 102
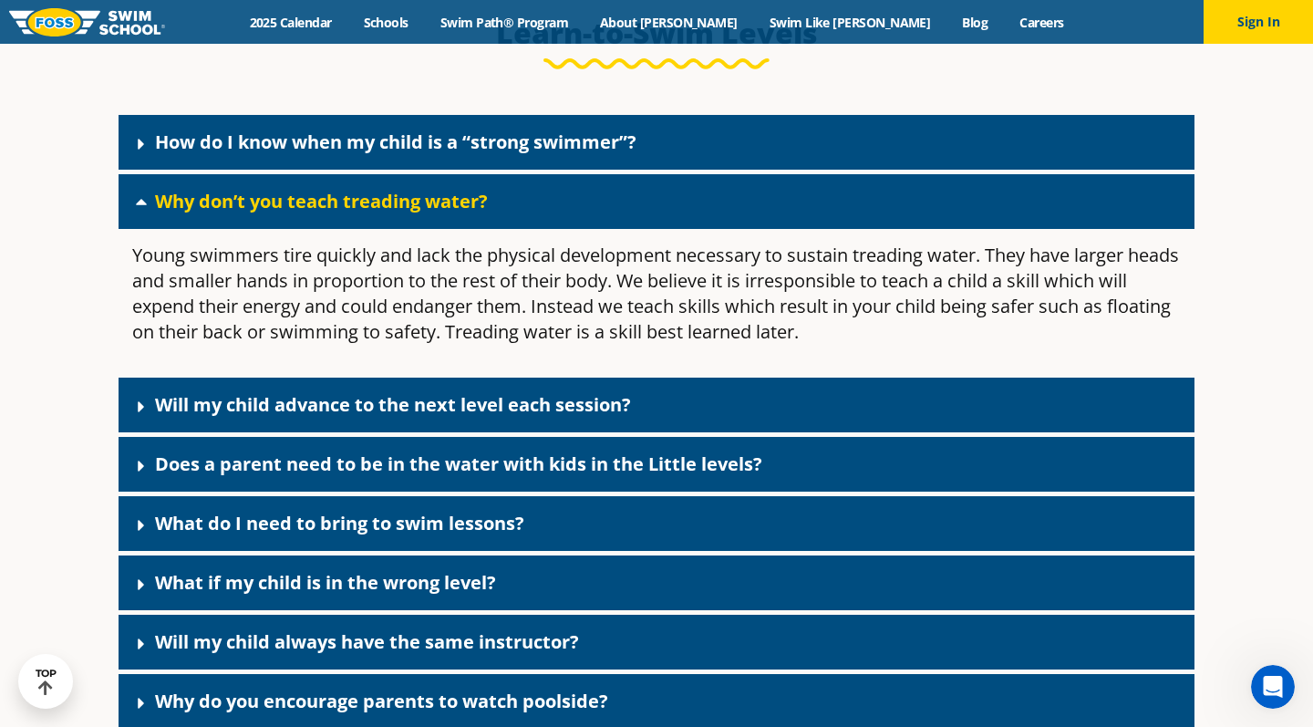
click at [120, 229] on div "Why don’t you teach treading water?" at bounding box center [657, 201] width 1076 height 55
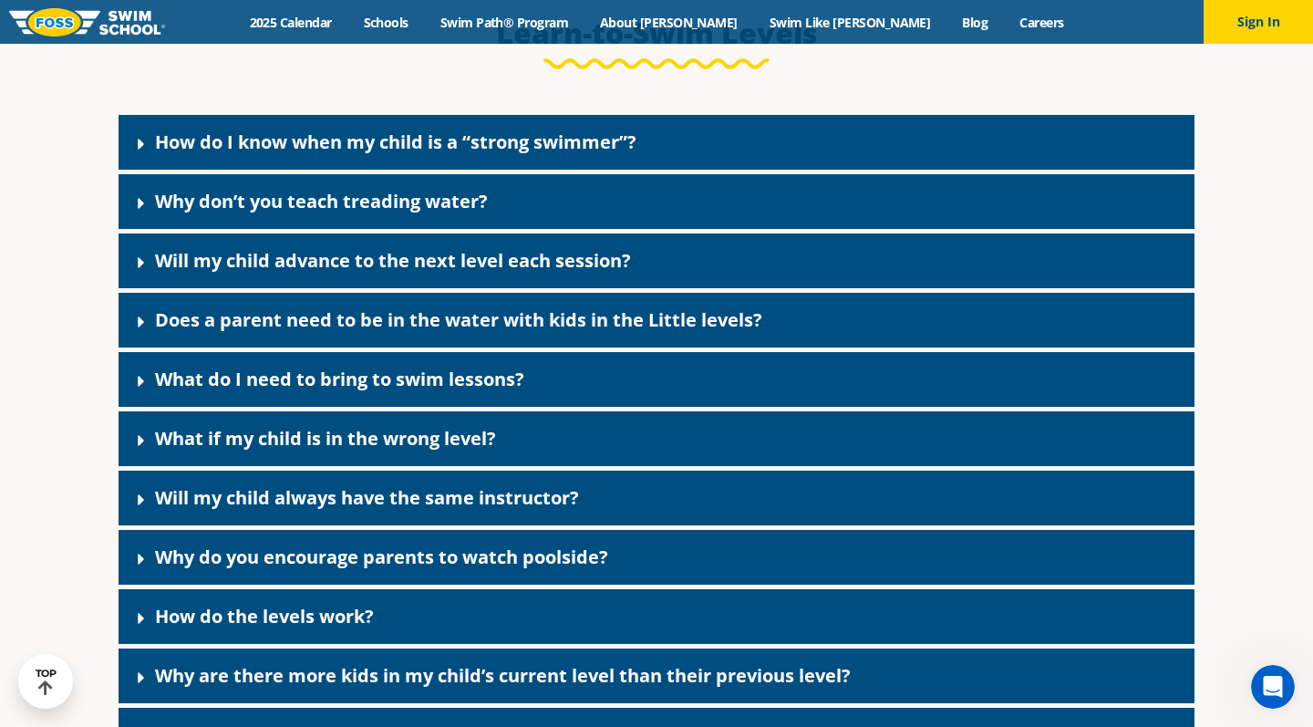
click at [423, 273] on link "Will my child advance to the next level each session?" at bounding box center [393, 260] width 476 height 25
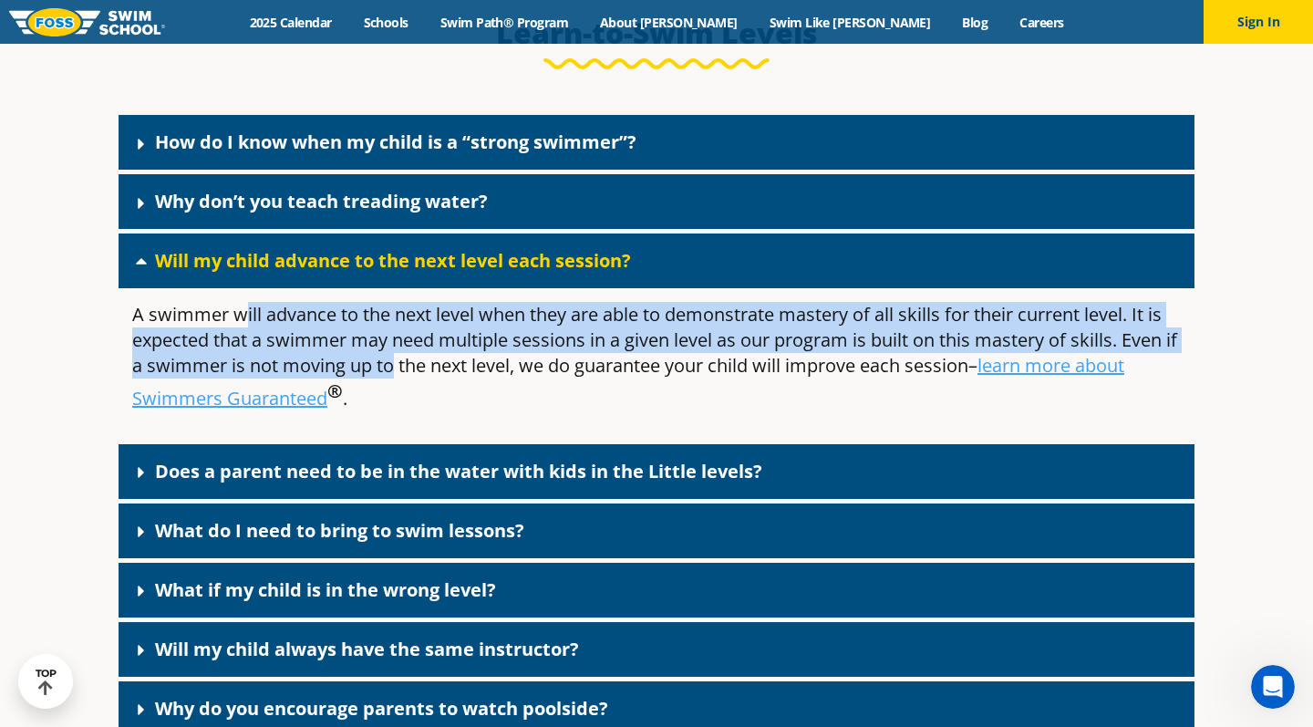
drag, startPoint x: 240, startPoint y: 378, endPoint x: 402, endPoint y: 415, distance: 166.6
click at [403, 411] on p "A swimmer will advance to the next level when they are able to demonstrate mast…" at bounding box center [656, 356] width 1049 height 109
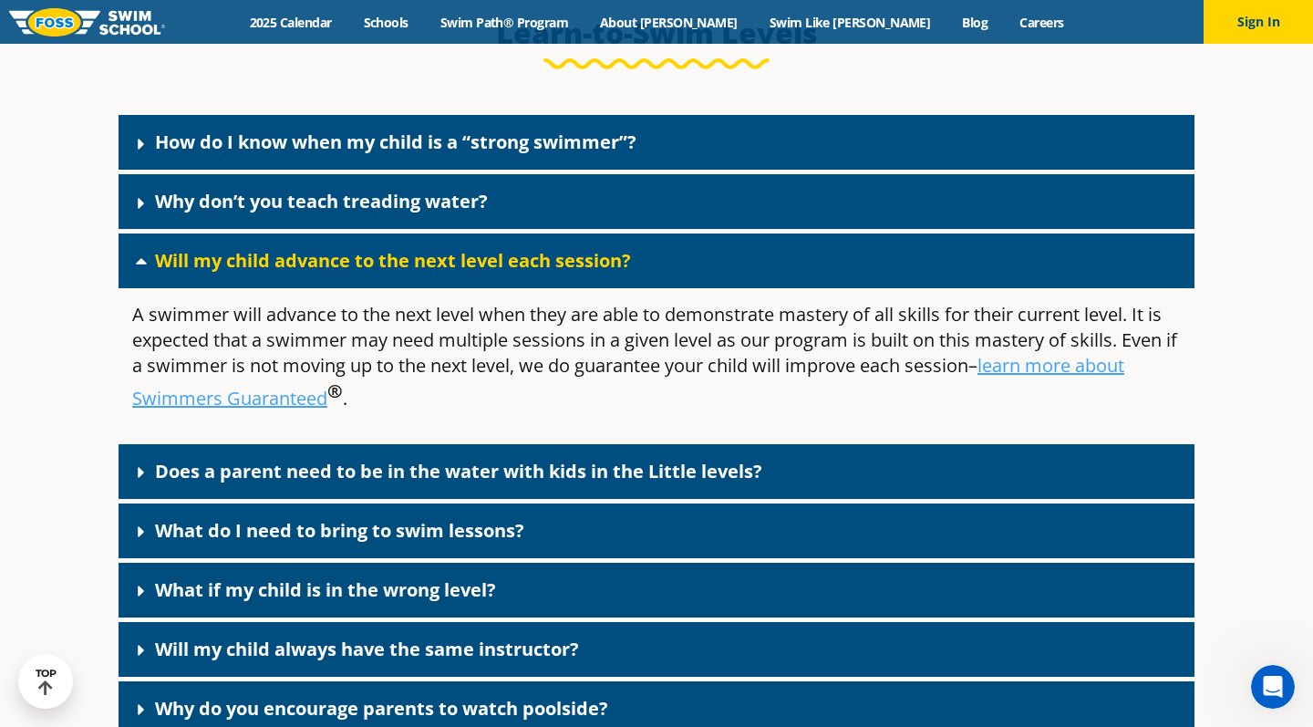
click at [402, 411] on p "A swimmer will advance to the next level when they are able to demonstrate mast…" at bounding box center [656, 356] width 1049 height 109
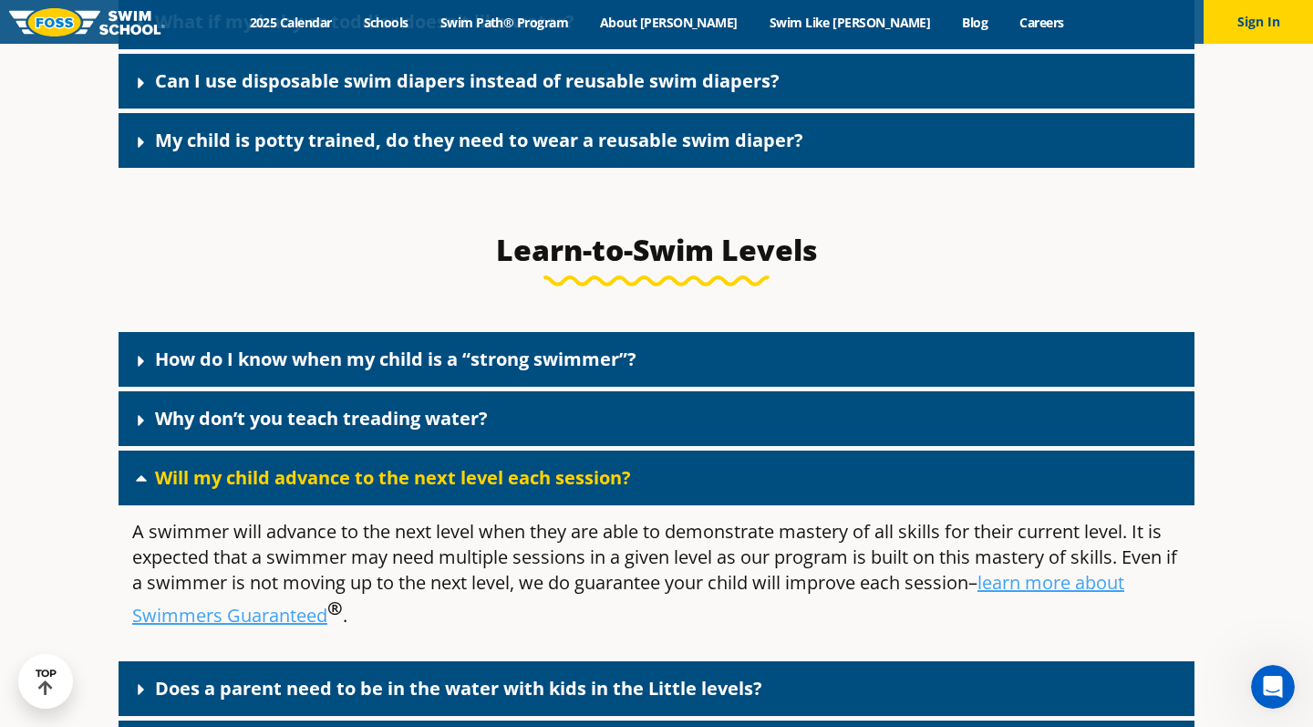
scroll to position [4892, 0]
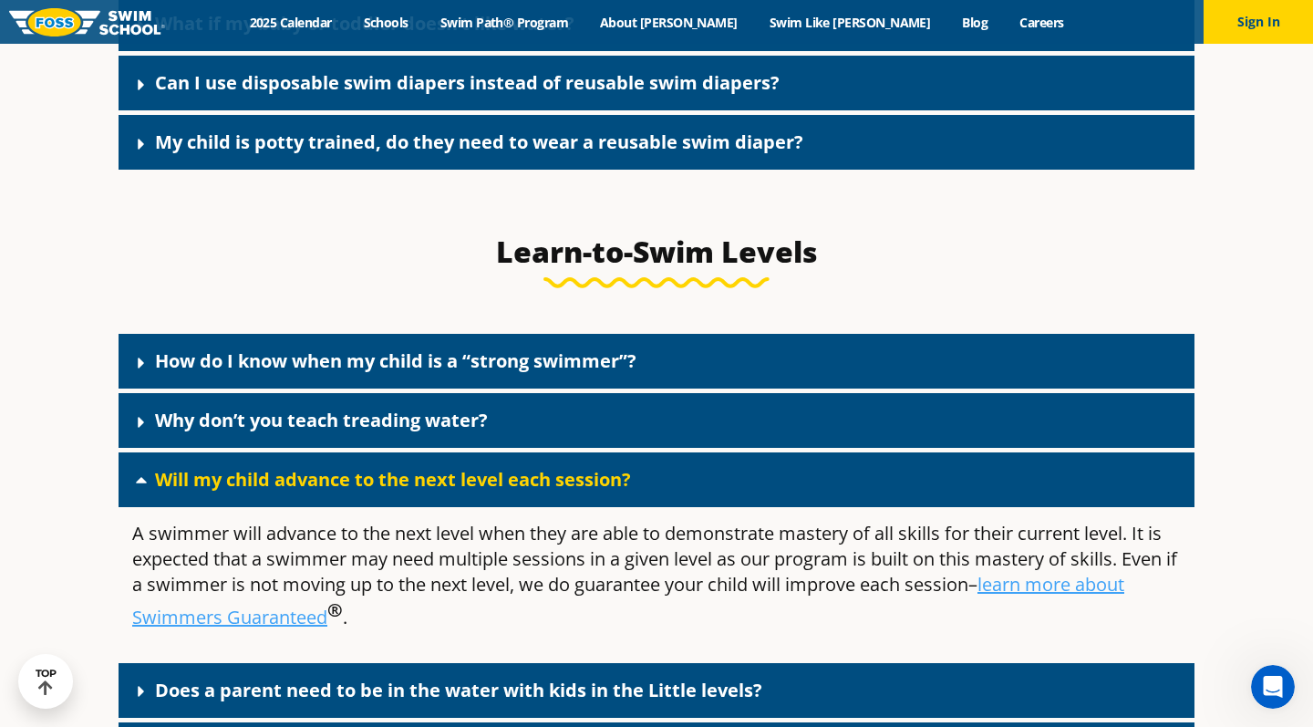
click at [296, 492] on link "Will my child advance to the next level each session?" at bounding box center [393, 479] width 476 height 25
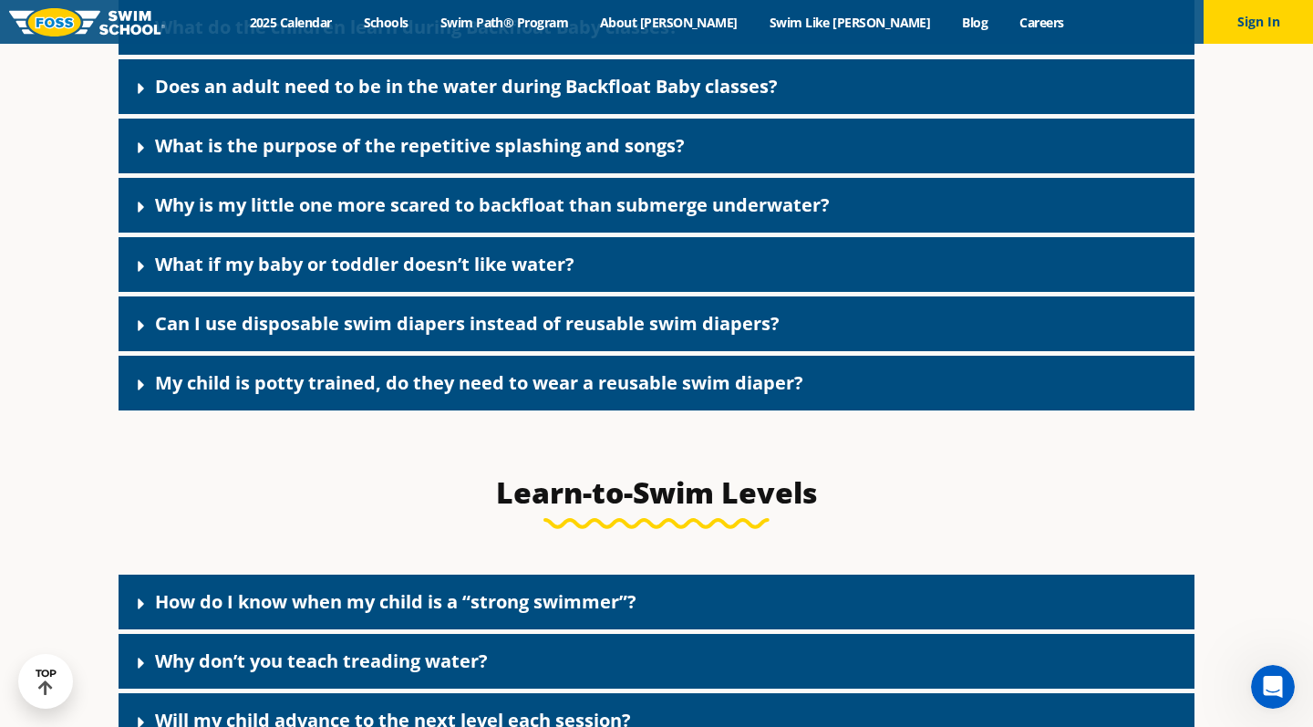
scroll to position [4652, 0]
click at [348, 351] on div "Can I use disposable swim diapers instead of reusable swim diapers?" at bounding box center [657, 323] width 1076 height 55
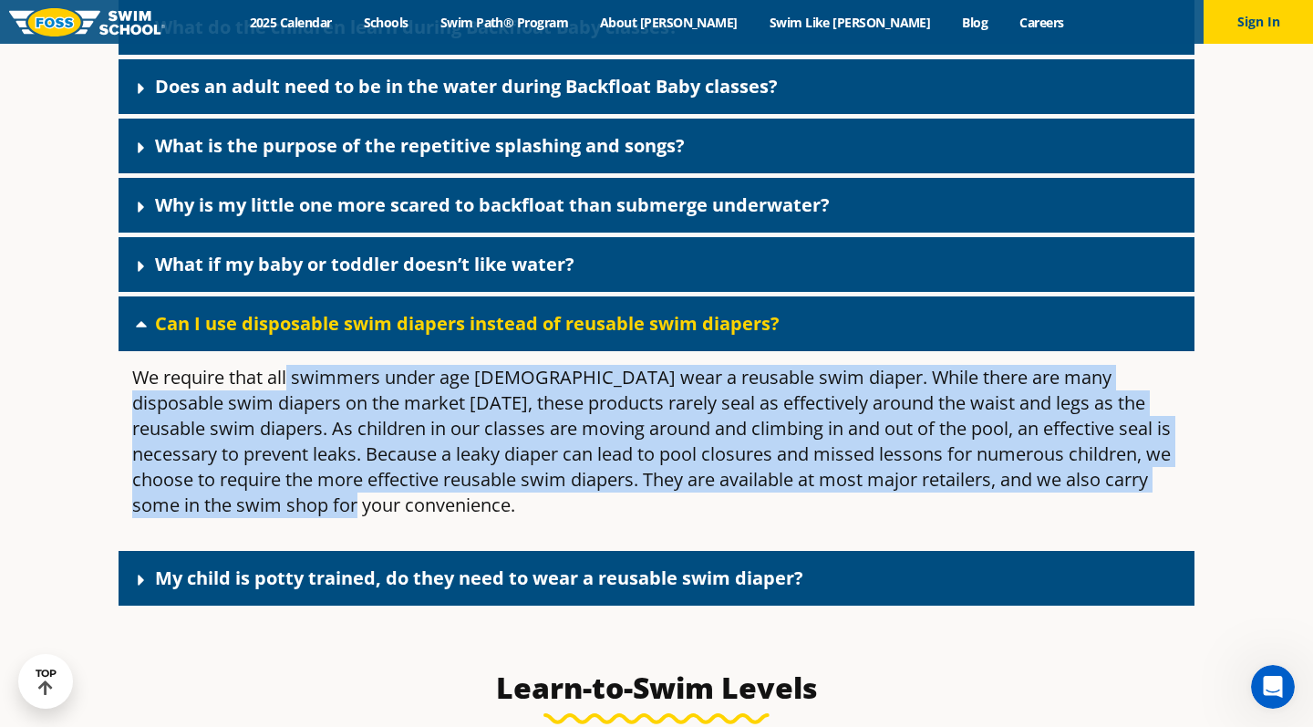
drag, startPoint x: 291, startPoint y: 432, endPoint x: 395, endPoint y: 542, distance: 150.9
click at [395, 518] on p "We require that all swimmers under age [DEMOGRAPHIC_DATA] wear a reusable swim …" at bounding box center [656, 441] width 1049 height 153
click at [397, 518] on p "We require that all swimmers under age [DEMOGRAPHIC_DATA] wear a reusable swim …" at bounding box center [656, 441] width 1049 height 153
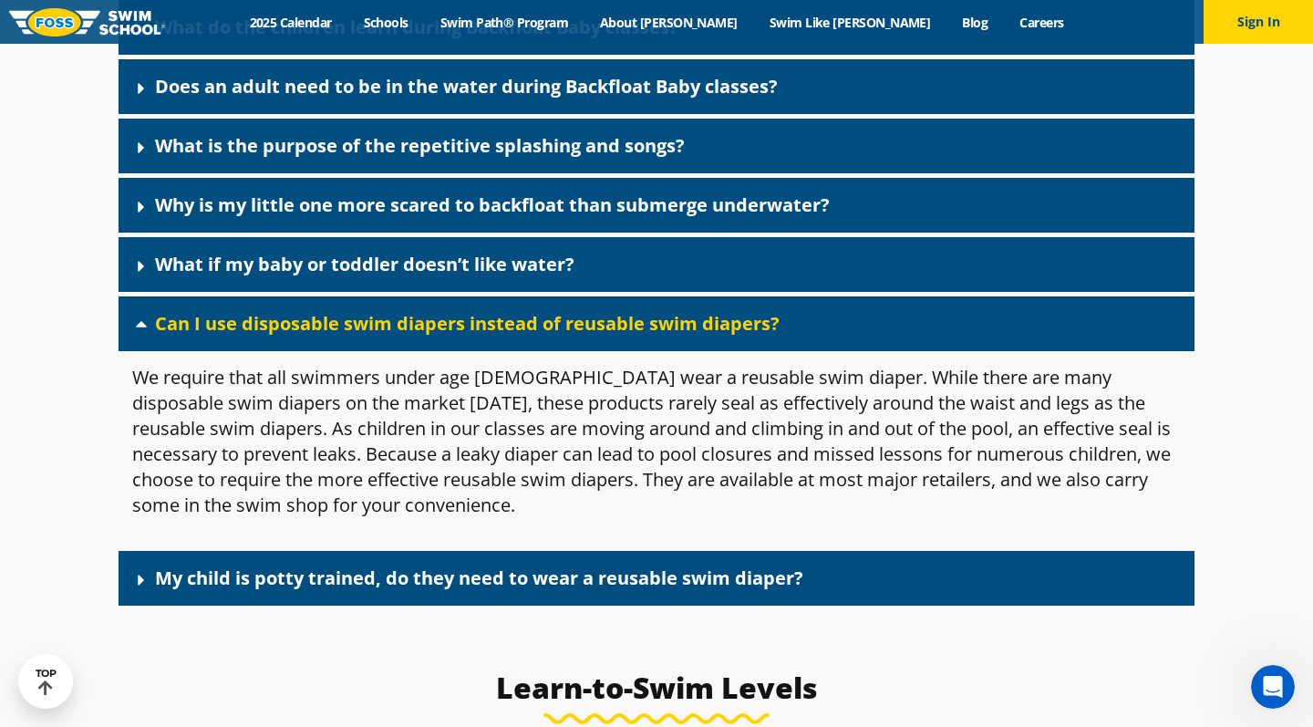
click at [323, 336] on link "Can I use disposable swim diapers instead of reusable swim diapers?" at bounding box center [467, 323] width 625 height 25
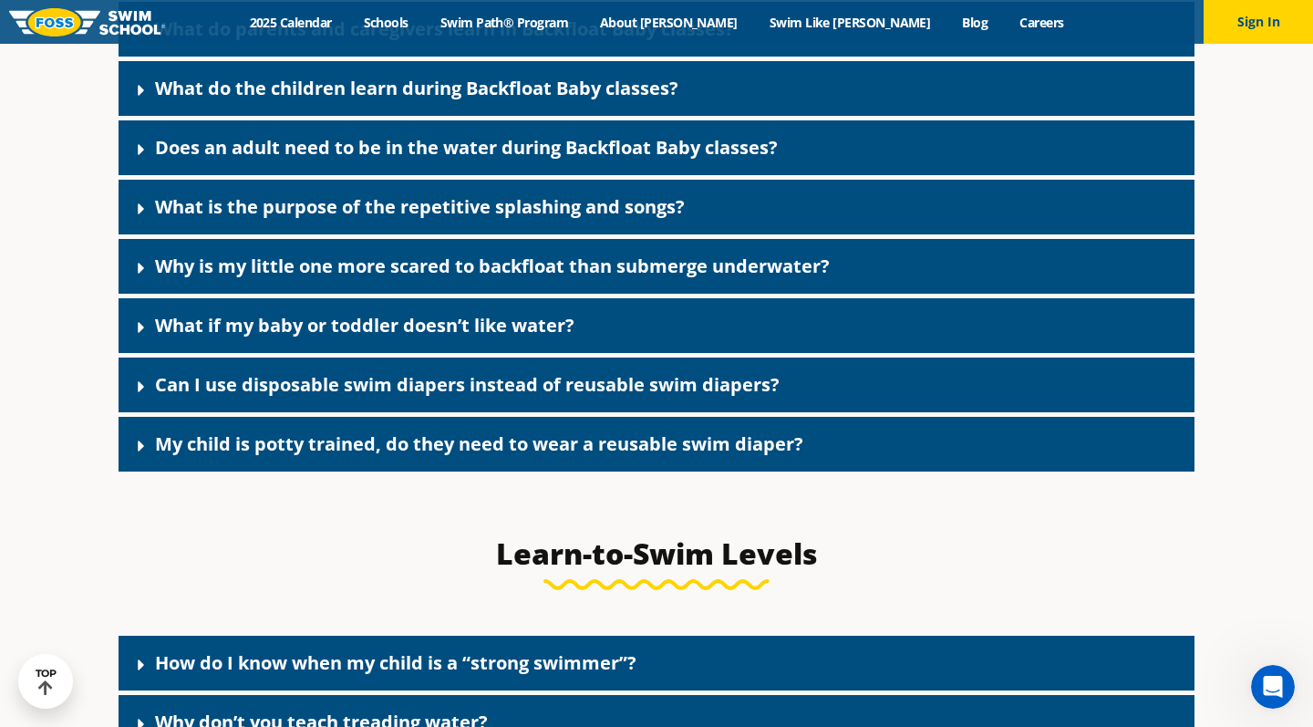
scroll to position [4588, 0]
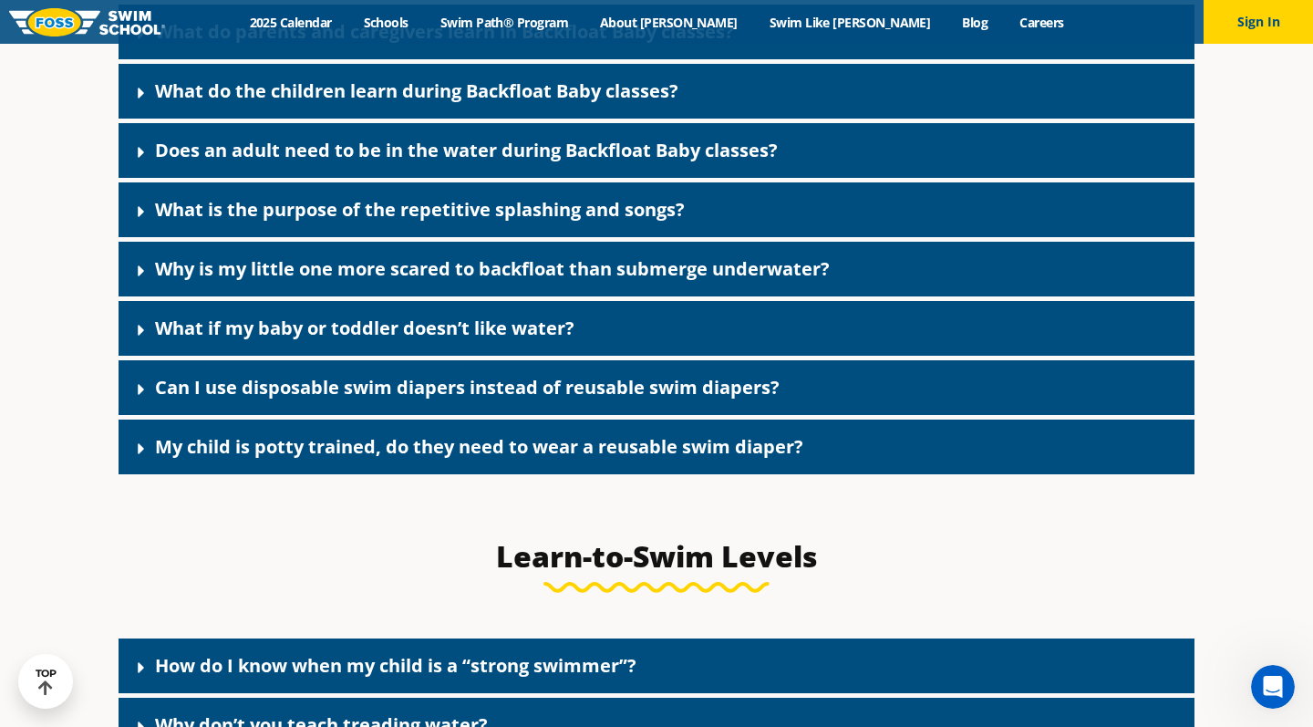
click at [268, 459] on link "My child is potty trained, do they need to wear a reusable swim diaper?" at bounding box center [479, 446] width 648 height 25
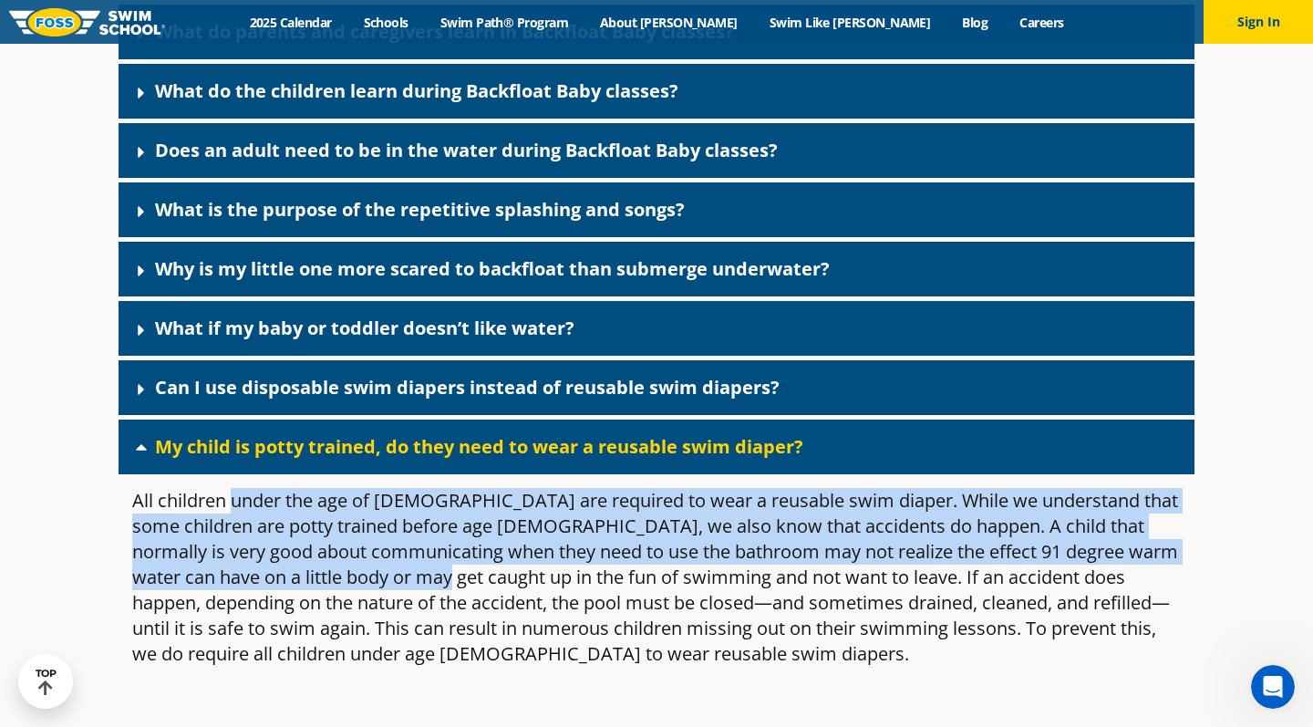
drag, startPoint x: 230, startPoint y: 543, endPoint x: 380, endPoint y: 616, distance: 167.2
click at [380, 616] on p "All children under the age of [DEMOGRAPHIC_DATA] are required to wear a reusabl…" at bounding box center [656, 577] width 1049 height 179
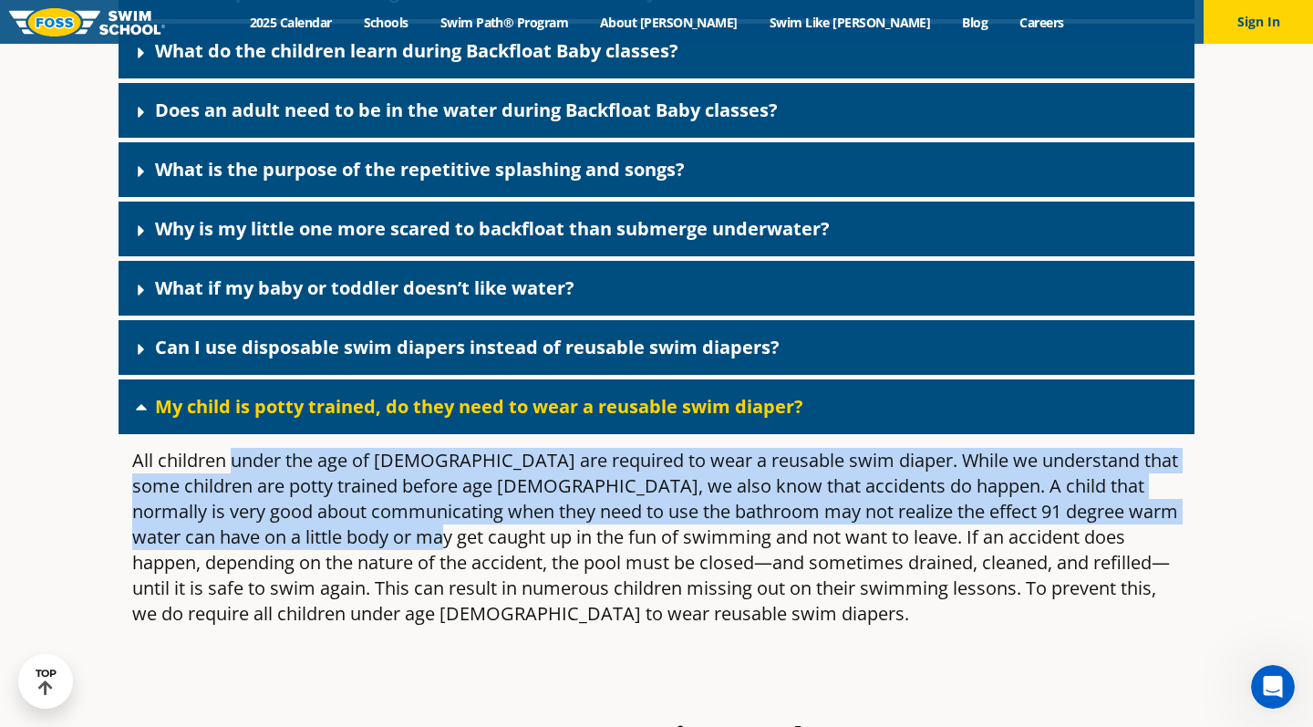
scroll to position [4630, 0]
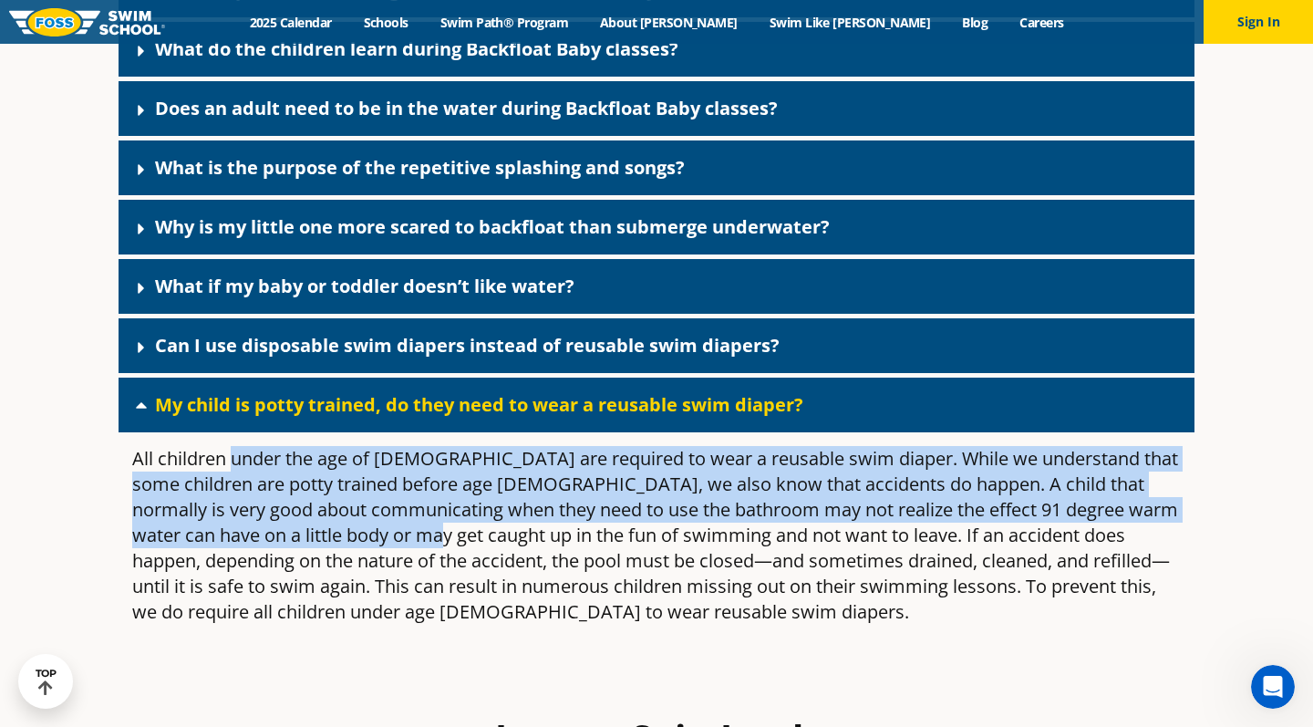
click at [365, 584] on p "All children under the age of [DEMOGRAPHIC_DATA] are required to wear a reusabl…" at bounding box center [656, 535] width 1049 height 179
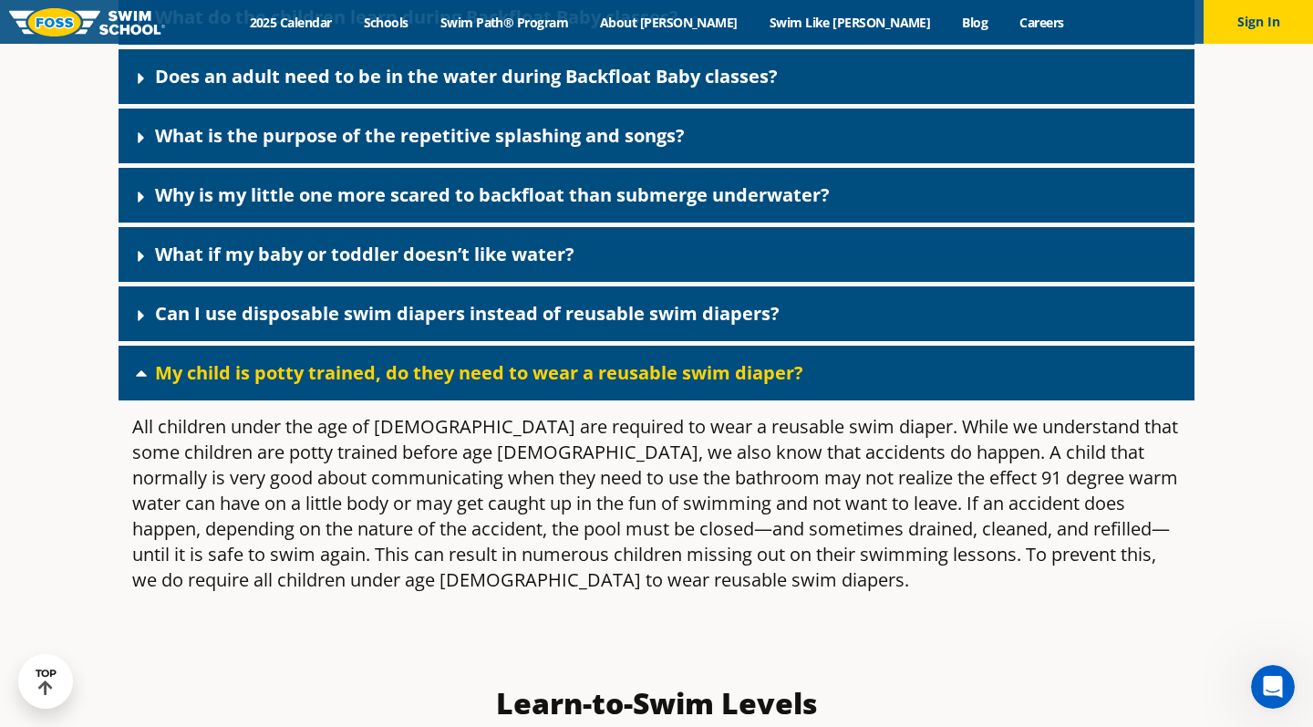
scroll to position [4663, 0]
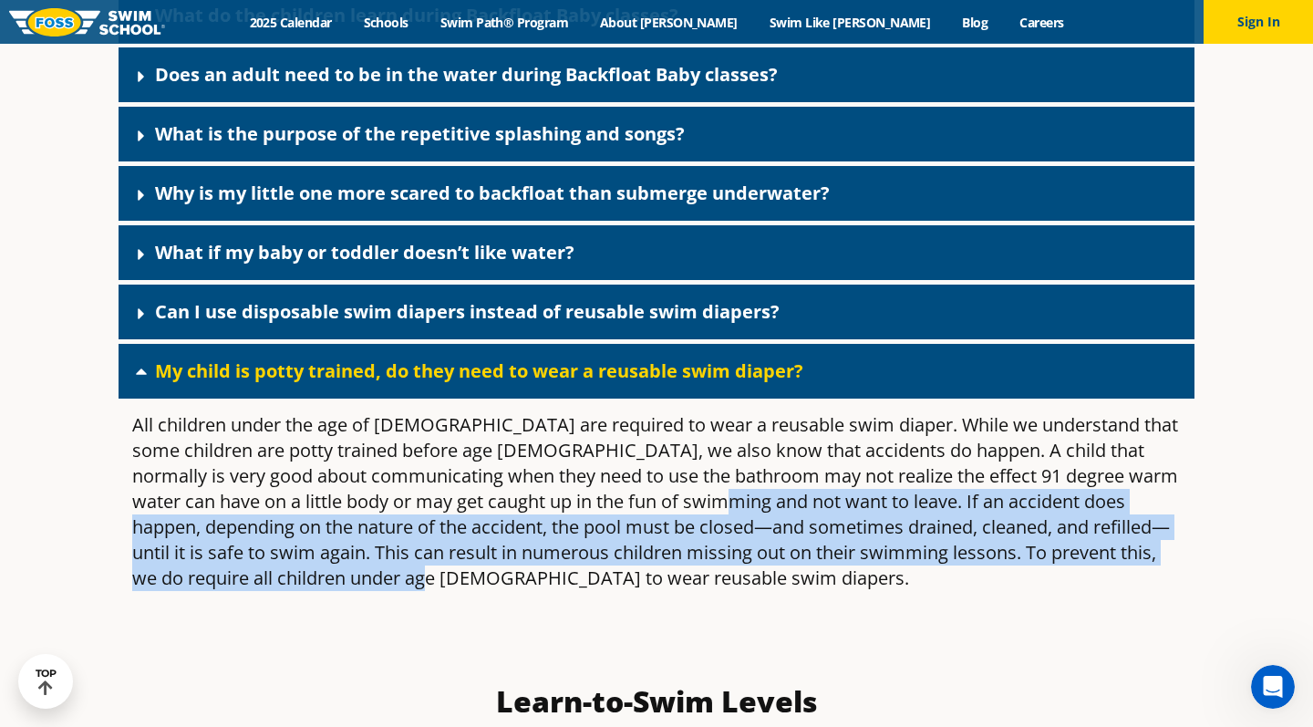
drag, startPoint x: 657, startPoint y: 549, endPoint x: 516, endPoint y: 620, distance: 158.2
click at [516, 591] on p "All children under the age of [DEMOGRAPHIC_DATA] are required to wear a reusabl…" at bounding box center [656, 501] width 1049 height 179
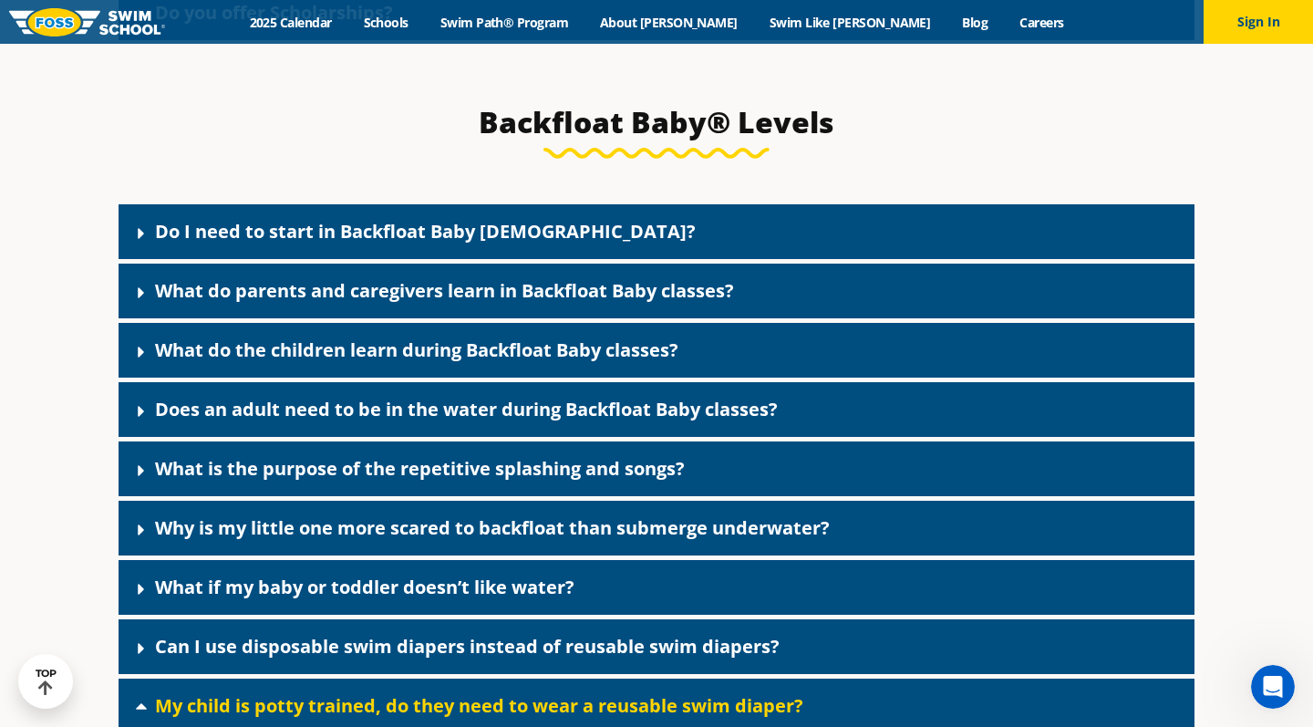
scroll to position [4329, 0]
click at [486, 243] on link "Do I need to start in Backfloat Baby [DEMOGRAPHIC_DATA]?" at bounding box center [425, 231] width 541 height 25
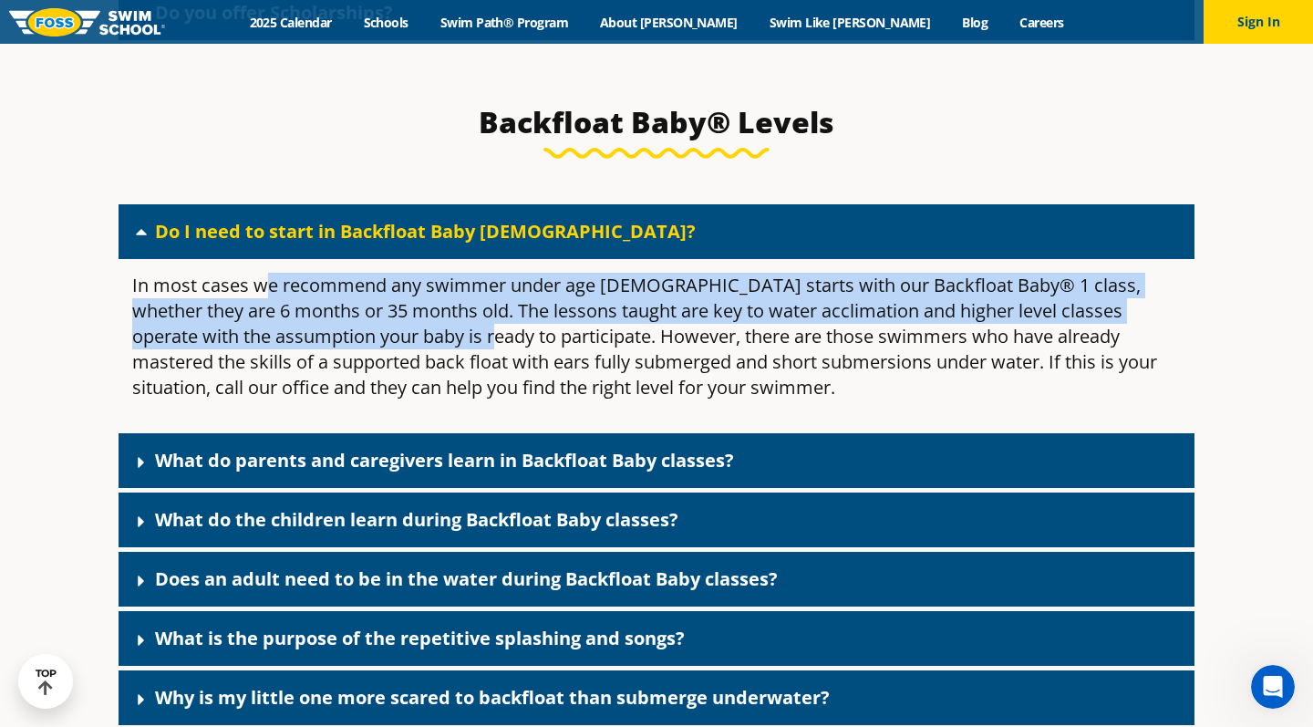
drag, startPoint x: 267, startPoint y: 341, endPoint x: 500, endPoint y: 395, distance: 238.7
click at [500, 395] on p "In most cases we recommend any swimmer under age [DEMOGRAPHIC_DATA] starts with…" at bounding box center [656, 337] width 1049 height 128
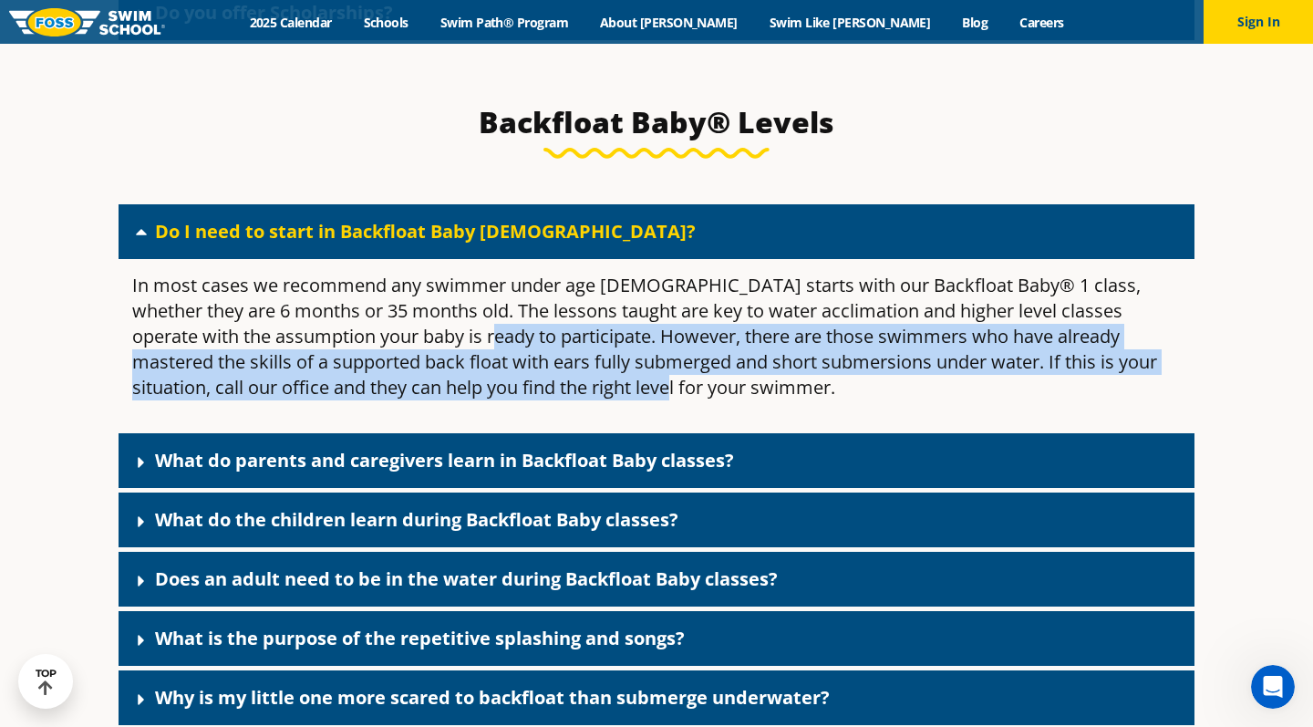
drag, startPoint x: 494, startPoint y: 387, endPoint x: 626, endPoint y: 428, distance: 137.6
click at [626, 400] on p "In most cases we recommend any swimmer under age [DEMOGRAPHIC_DATA] starts with…" at bounding box center [656, 337] width 1049 height 128
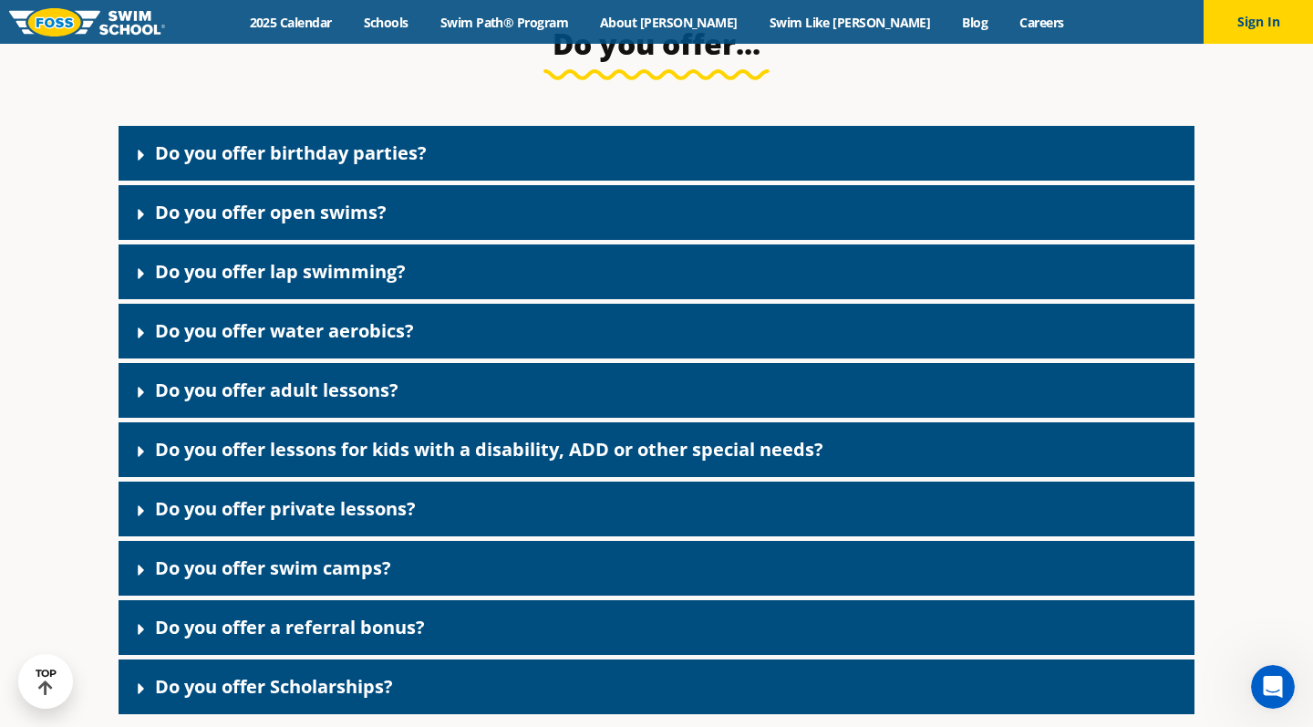
scroll to position [3654, 0]
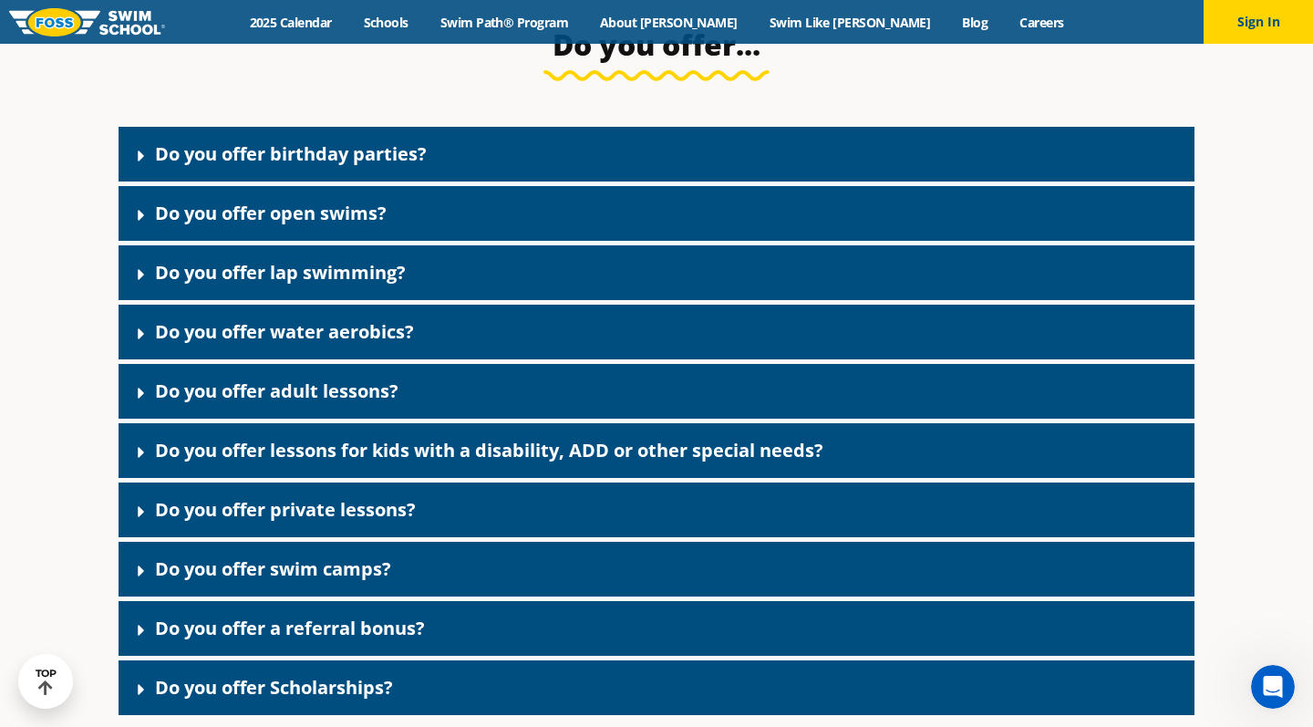
click at [601, 462] on link "Do you offer lessons for kids with a disability, ADD or other special needs?" at bounding box center [489, 450] width 668 height 25
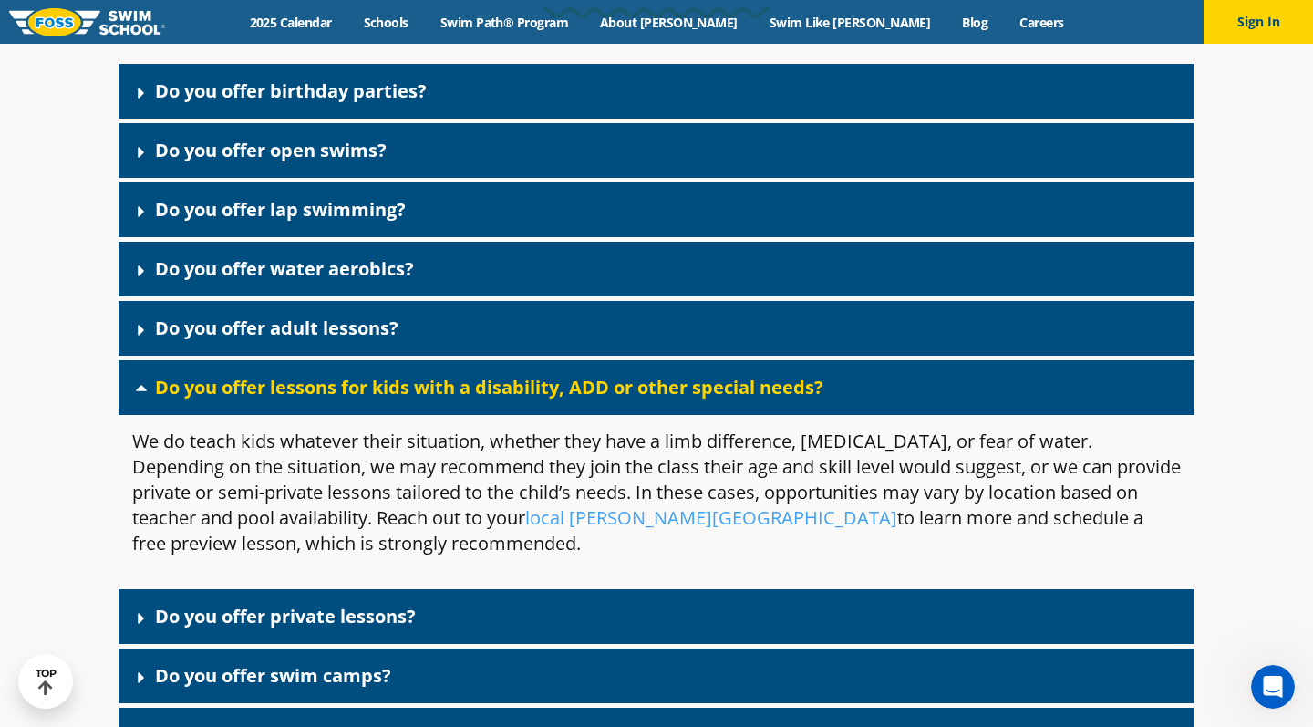
scroll to position [3750, 0]
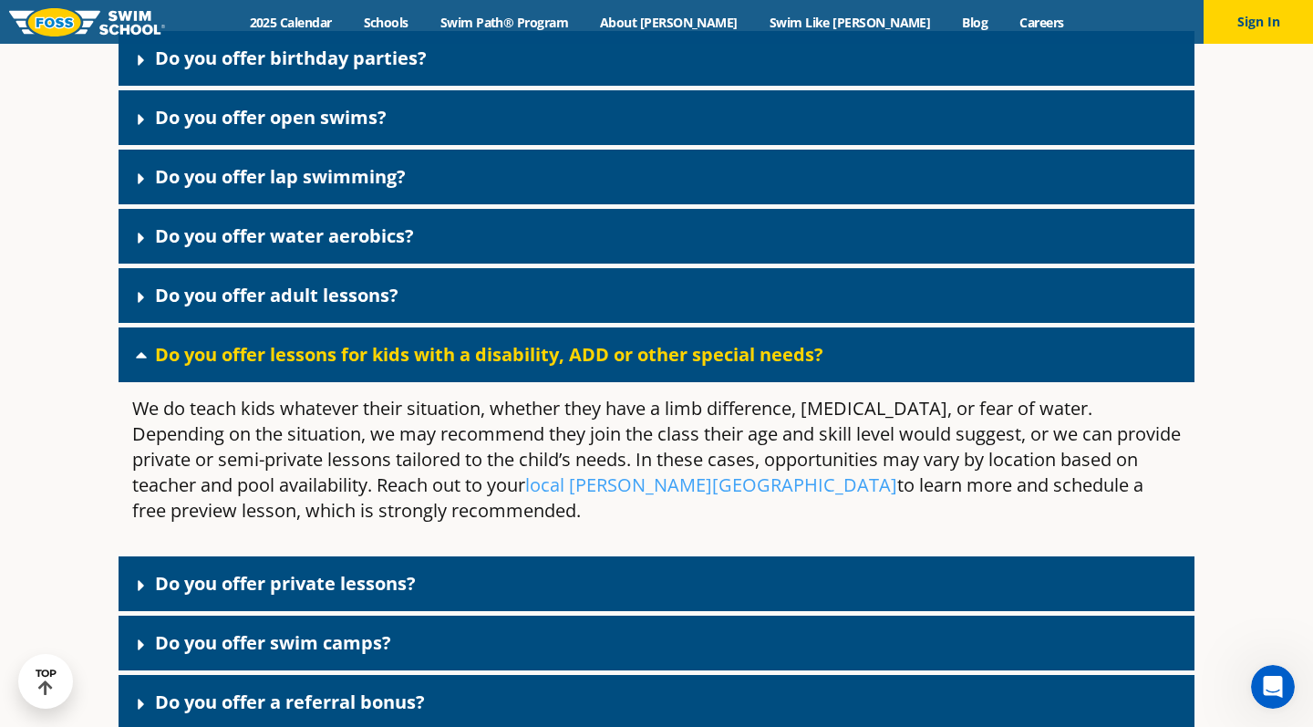
drag, startPoint x: 501, startPoint y: 457, endPoint x: 564, endPoint y: 521, distance: 90.3
click at [564, 522] on p "We do teach kids whatever their situation, whether they have a limb difference,…" at bounding box center [656, 460] width 1049 height 128
click at [481, 518] on p "We do teach kids whatever their situation, whether they have a limb difference,…" at bounding box center [656, 460] width 1049 height 128
click at [454, 367] on link "Do you offer lessons for kids with a disability, ADD or other special needs?" at bounding box center [489, 354] width 668 height 25
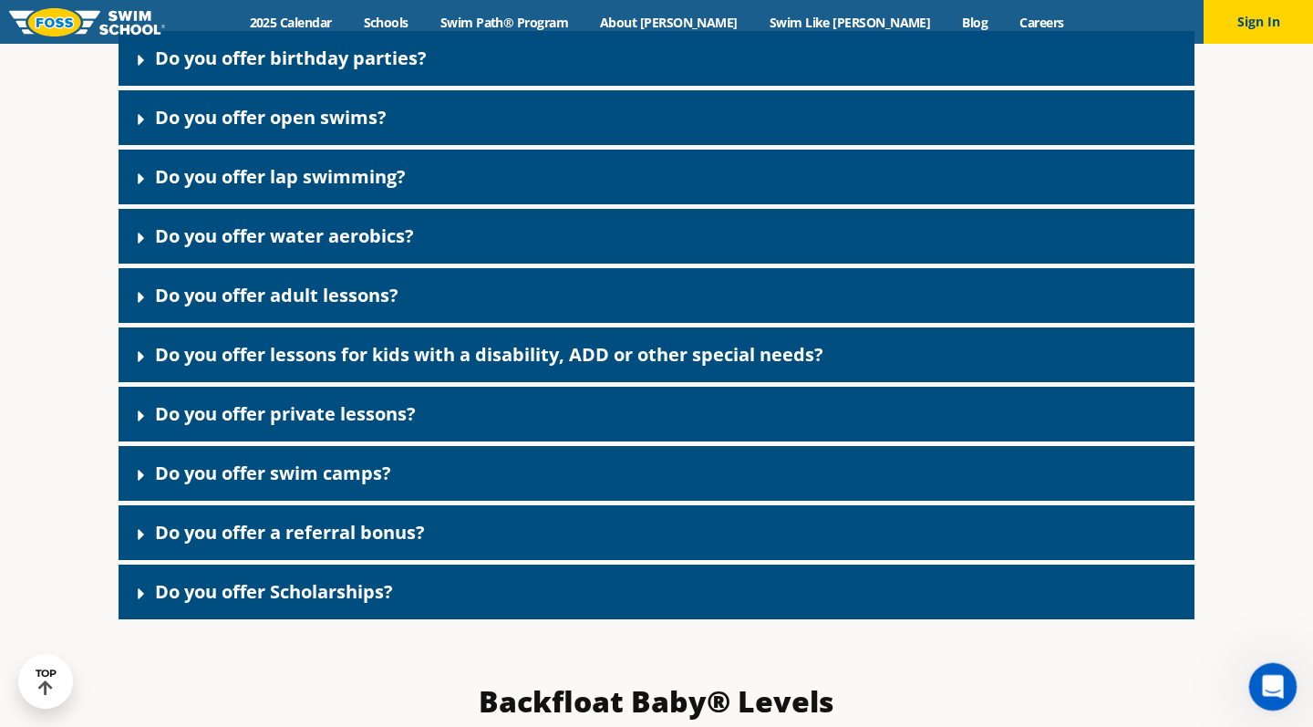
click at [1263, 670] on div "Open Intercom Messenger" at bounding box center [1270, 684] width 60 height 60
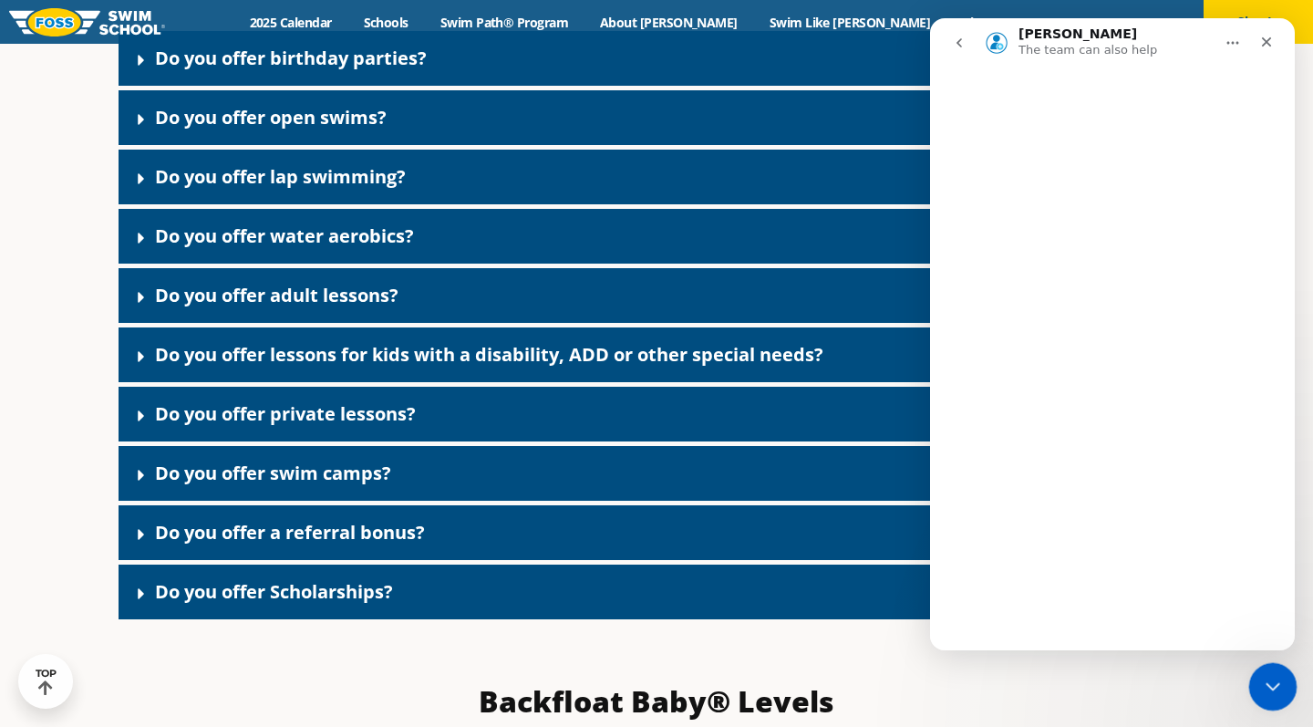
scroll to position [0, 0]
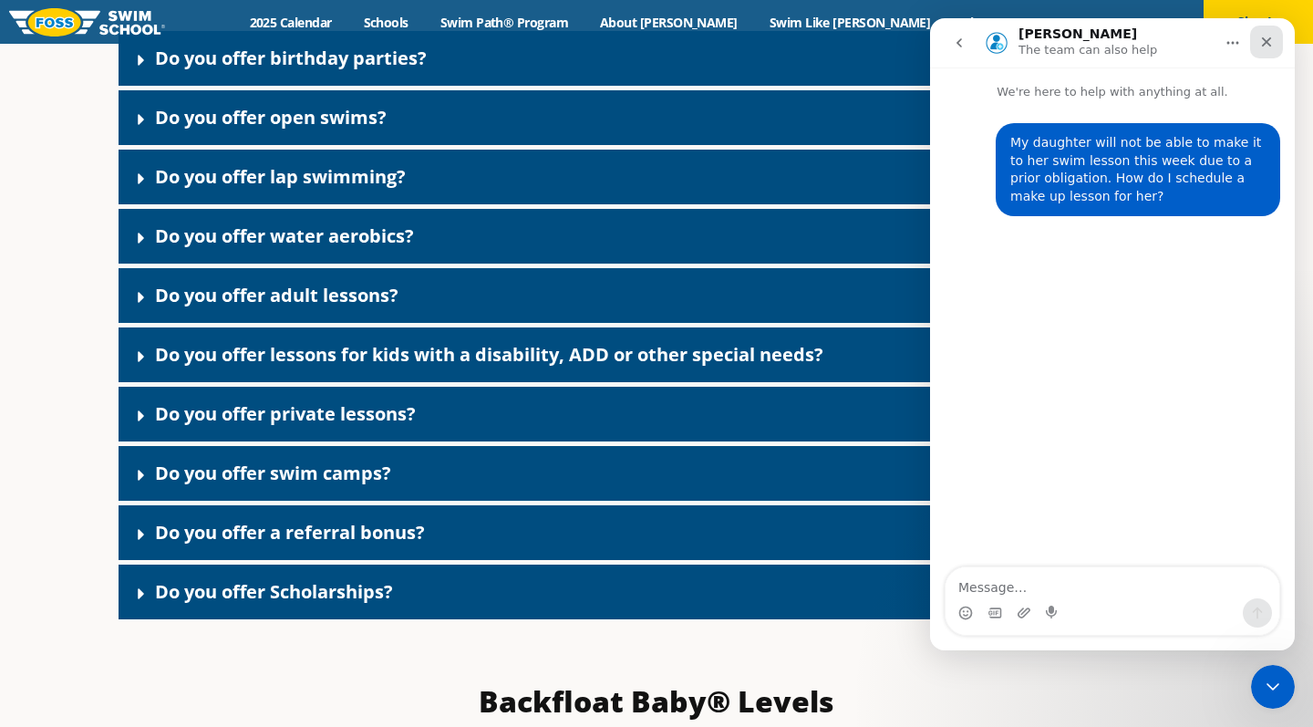
click at [1273, 41] on icon "Close" at bounding box center [1266, 42] width 15 height 15
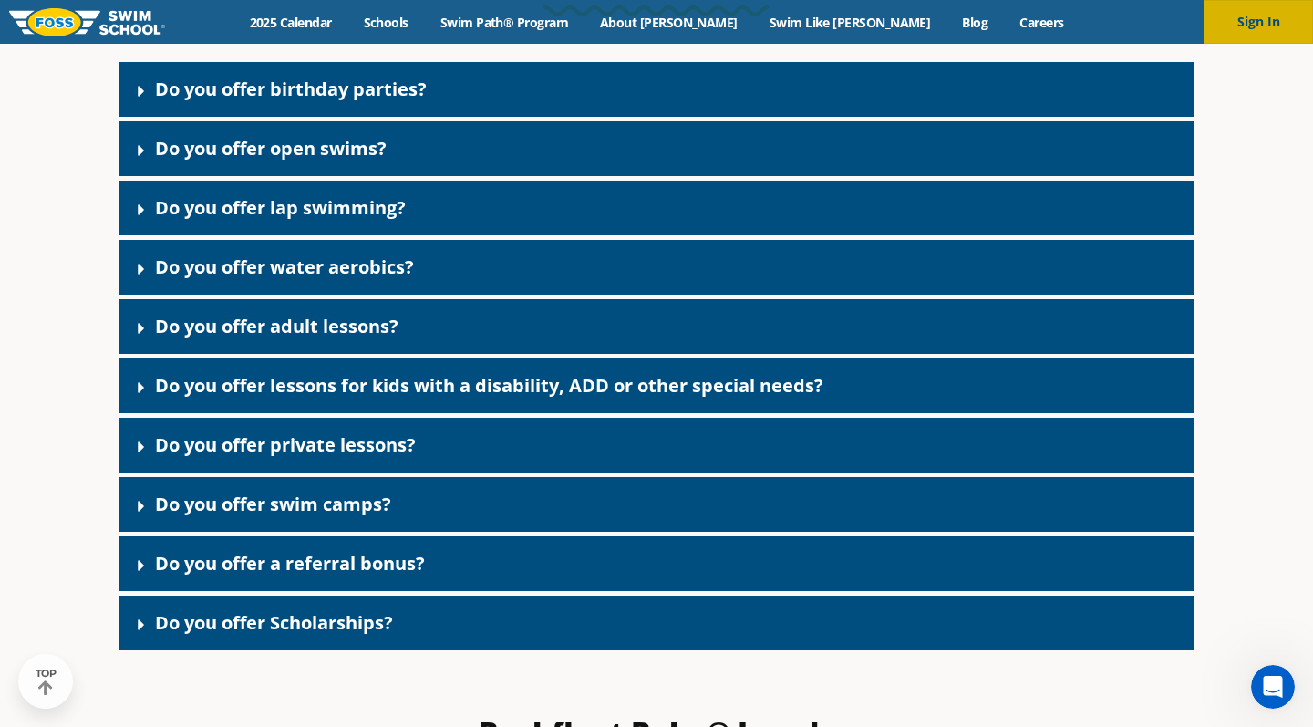
scroll to position [3750, 0]
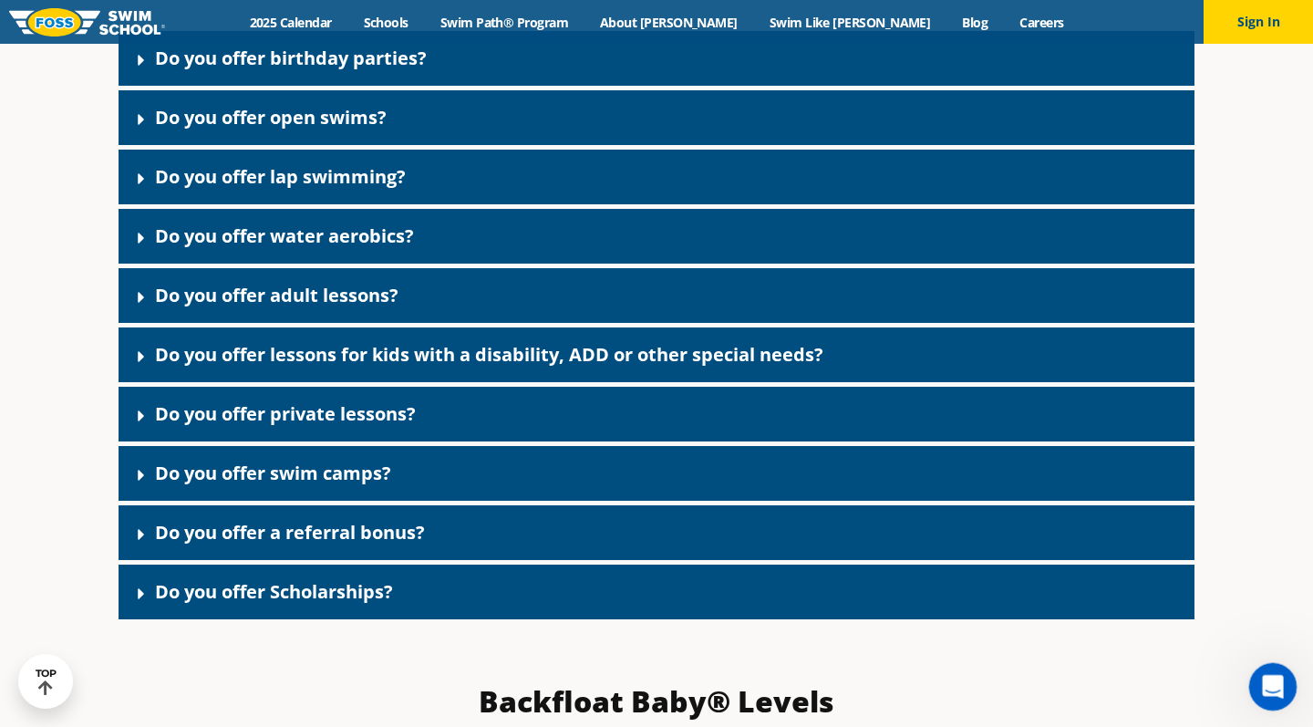
click at [1277, 676] on icon "Open Intercom Messenger" at bounding box center [1271, 684] width 30 height 30
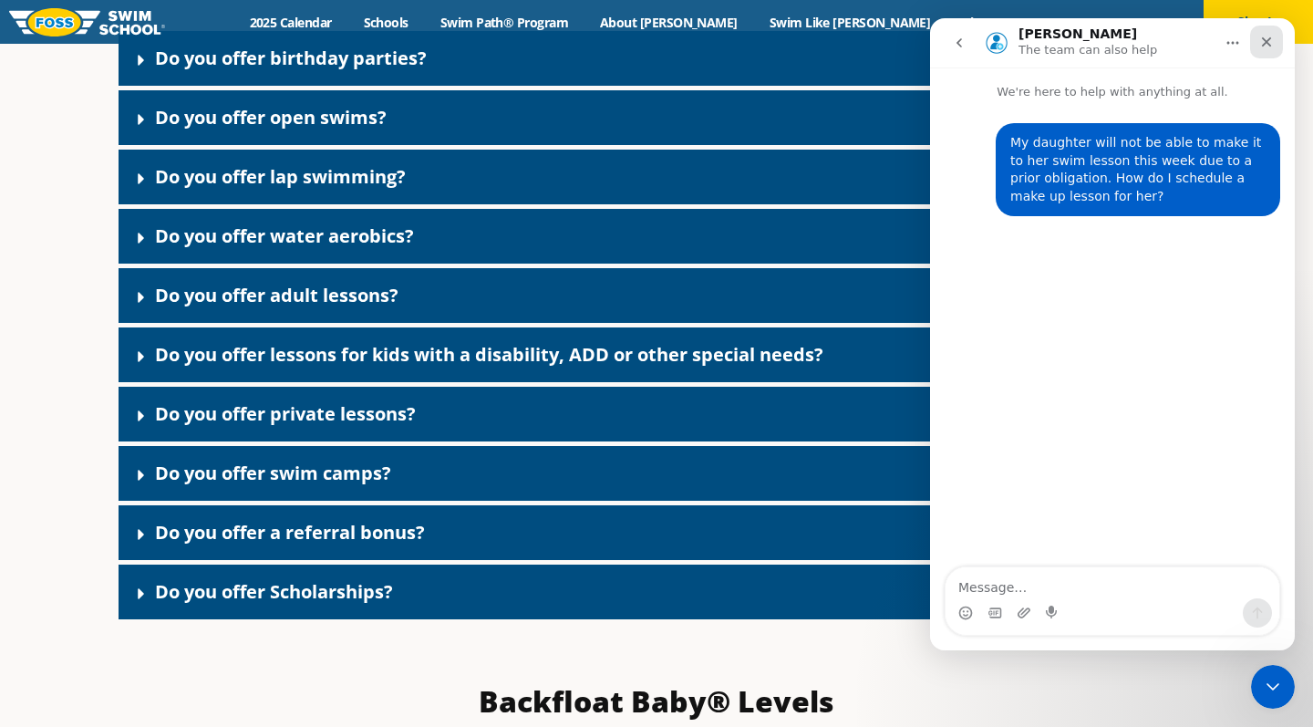
click at [1276, 43] on div "Close" at bounding box center [1266, 42] width 33 height 33
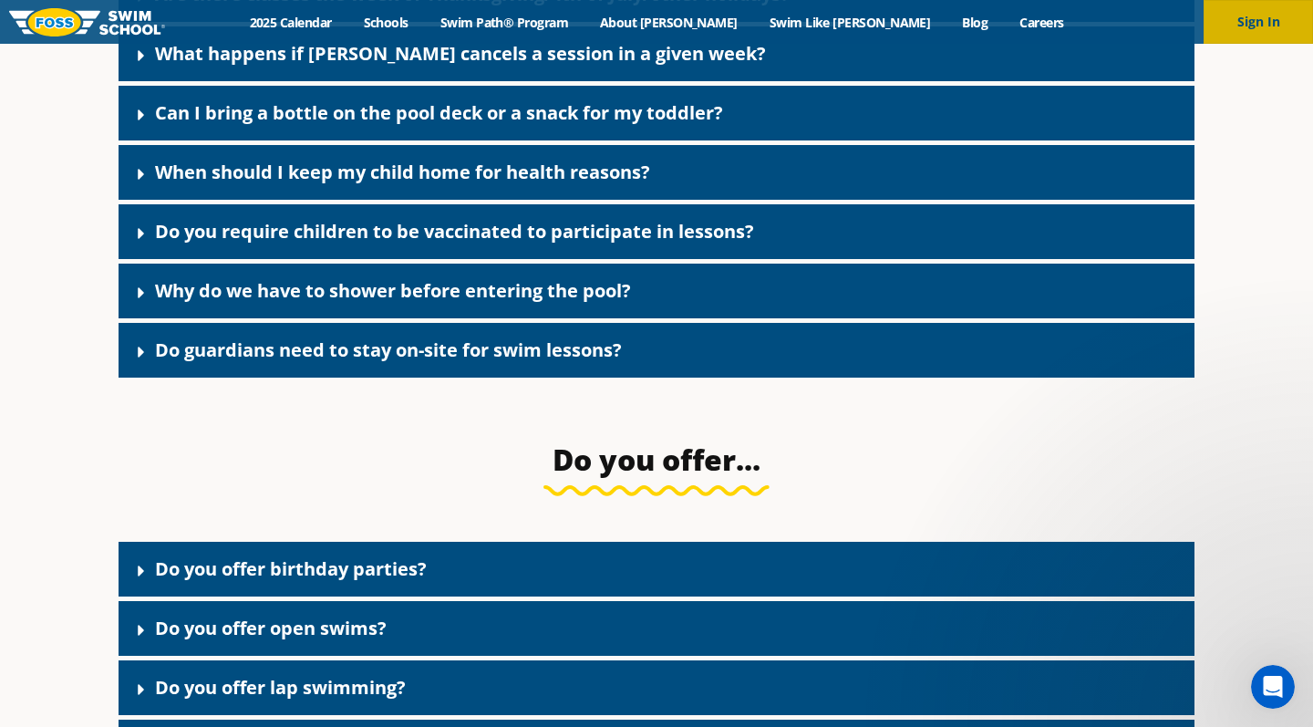
scroll to position [3750, 0]
